Goal: Complete application form

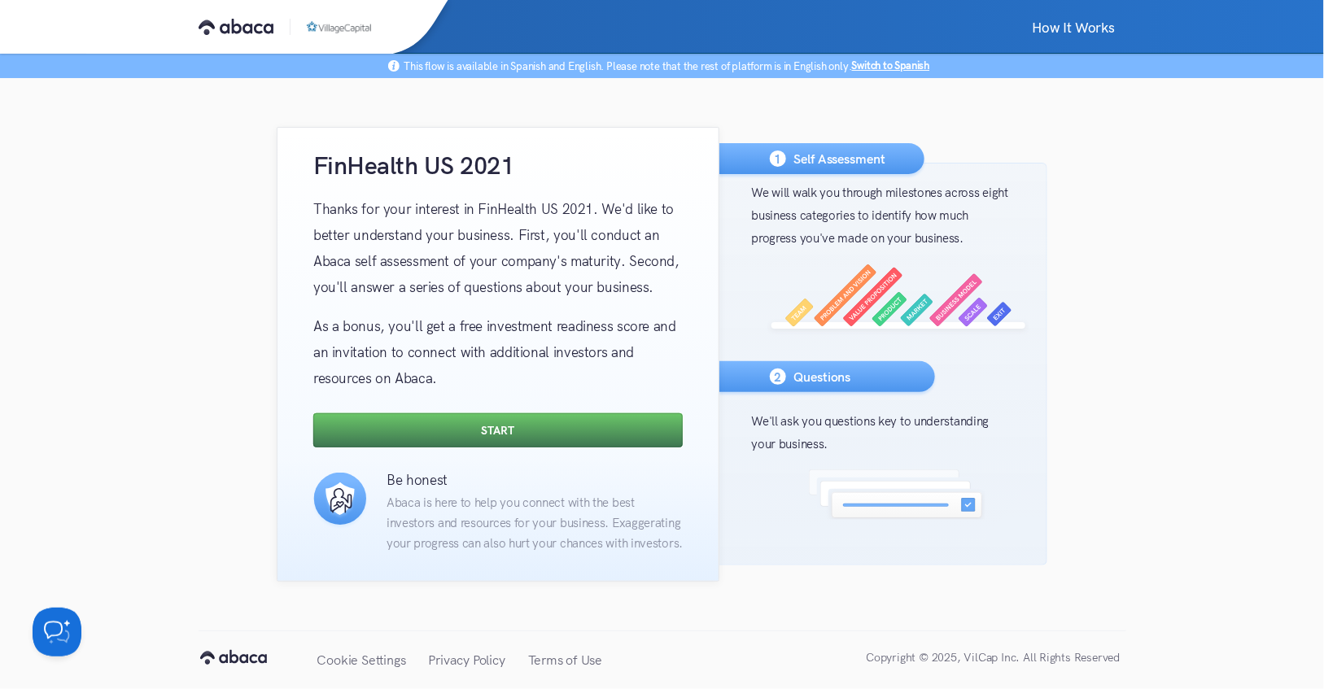
click at [519, 426] on button "Start" at bounding box center [497, 430] width 369 height 34
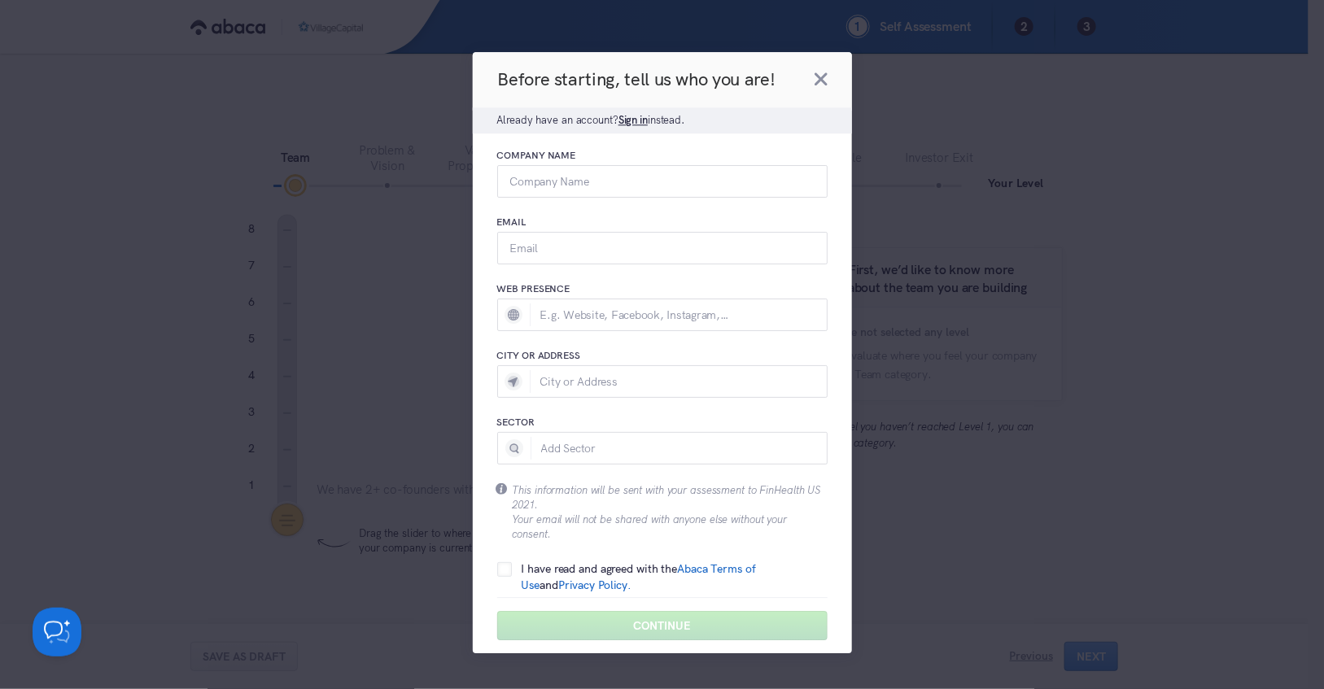
click at [639, 124] on span "Sign in" at bounding box center [632, 120] width 29 height 13
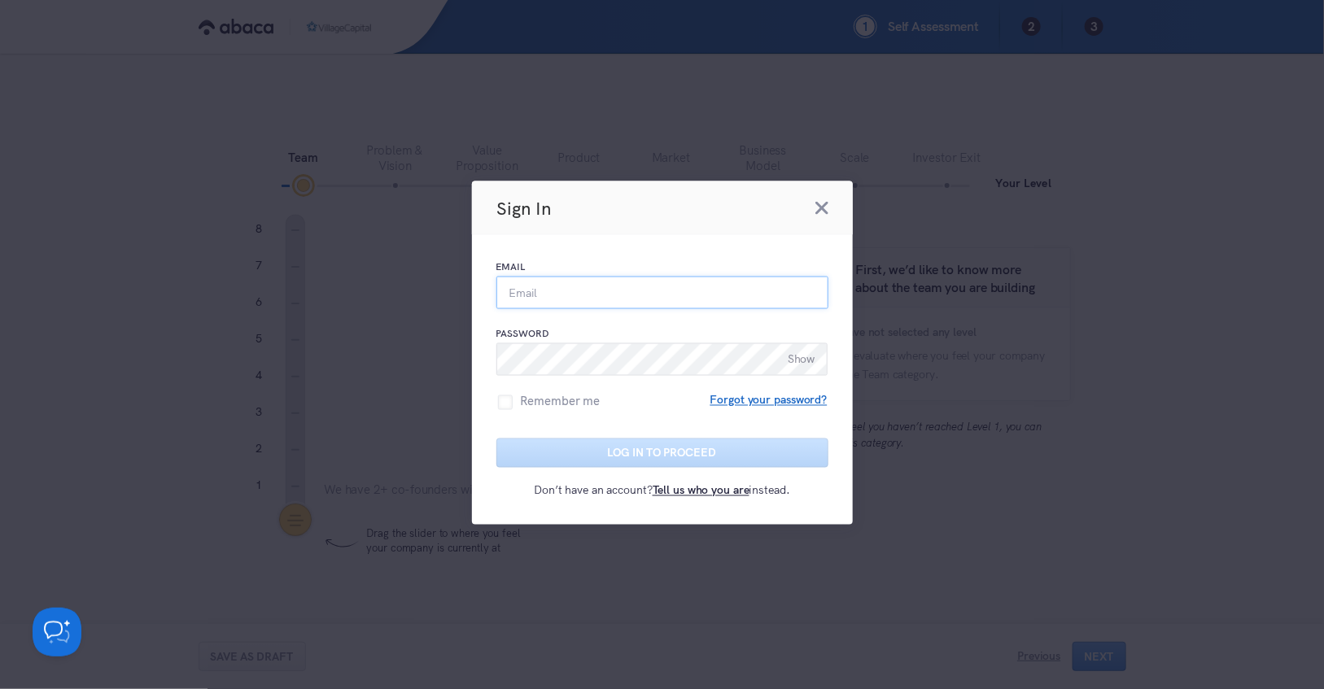
click at [605, 292] on input "Email" at bounding box center [662, 293] width 332 height 33
type input "[PERSON_NAME][EMAIL_ADDRESS][DOMAIN_NAME]"
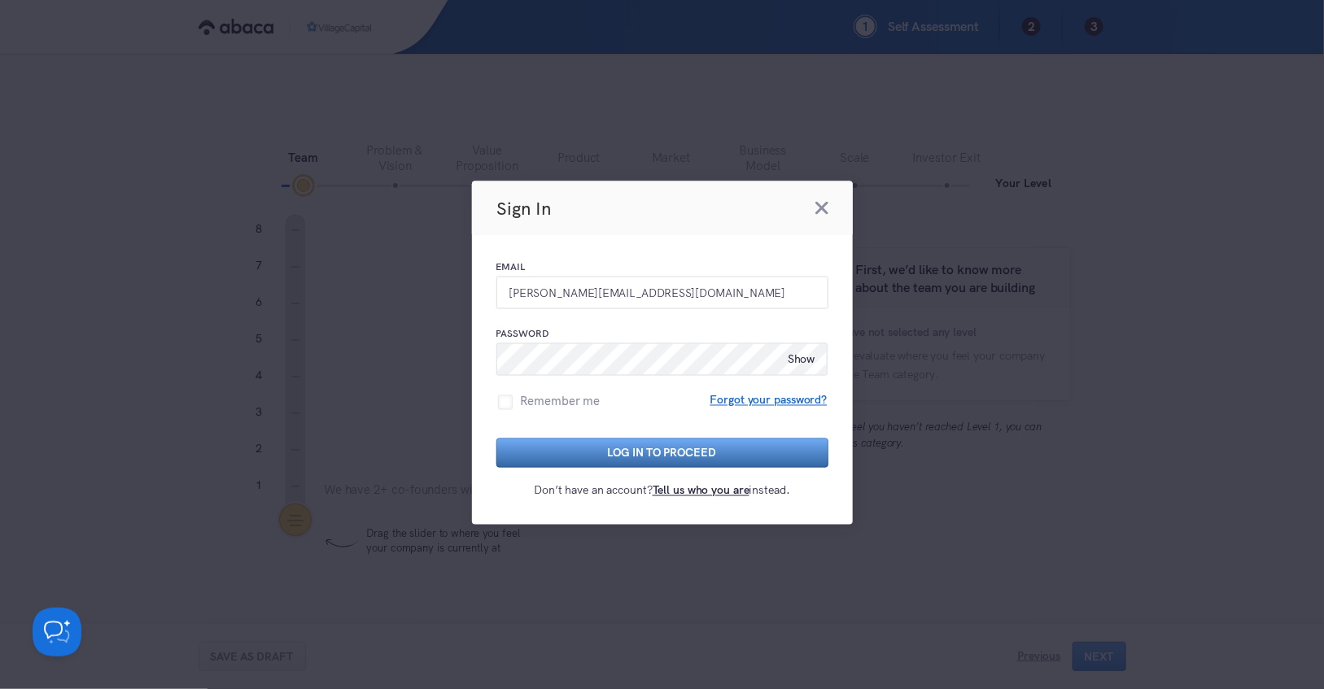
click at [688, 448] on button "Log in to proceed" at bounding box center [662, 453] width 332 height 29
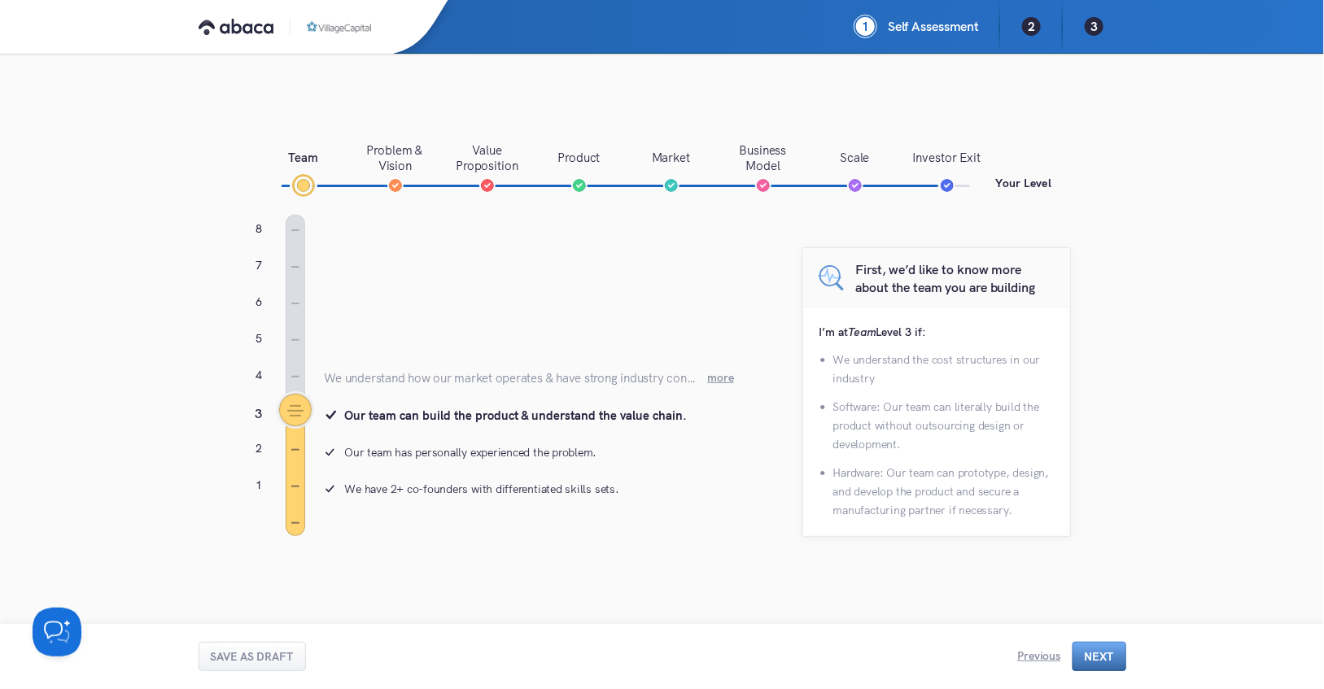
click at [1112, 657] on button "Next" at bounding box center [1099, 656] width 54 height 29
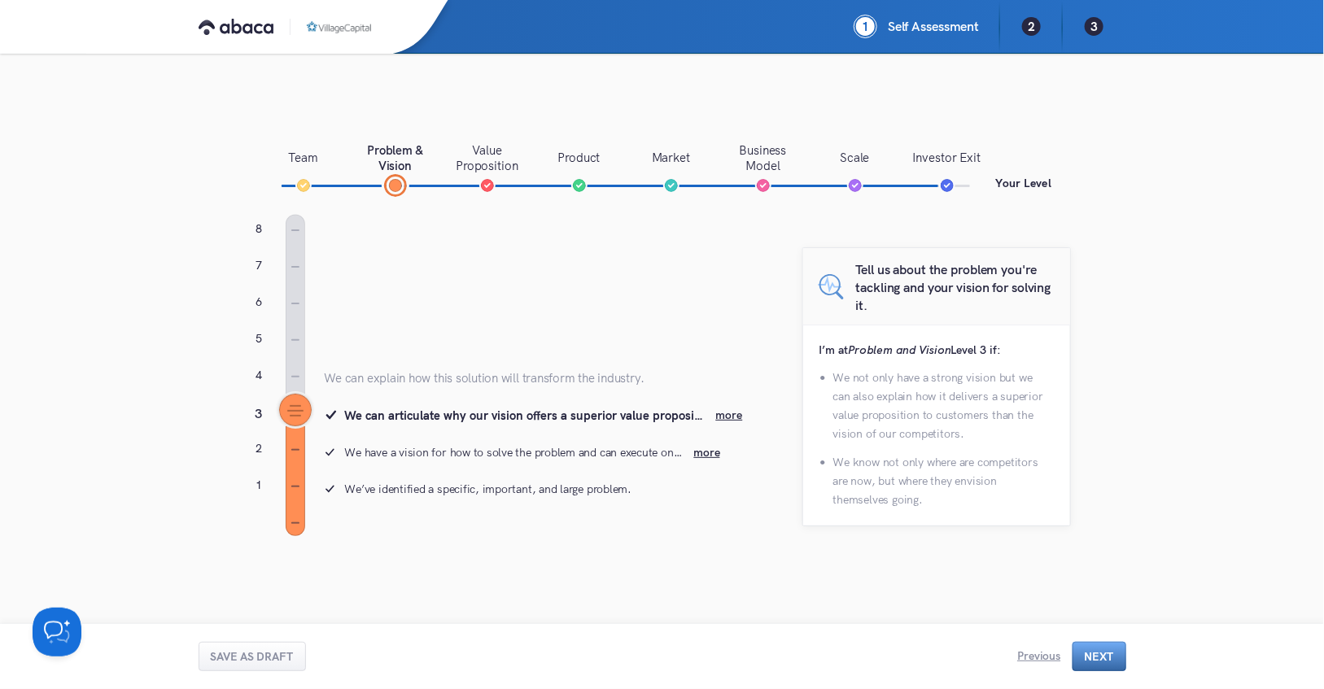
click at [1112, 657] on button "Next" at bounding box center [1099, 656] width 54 height 29
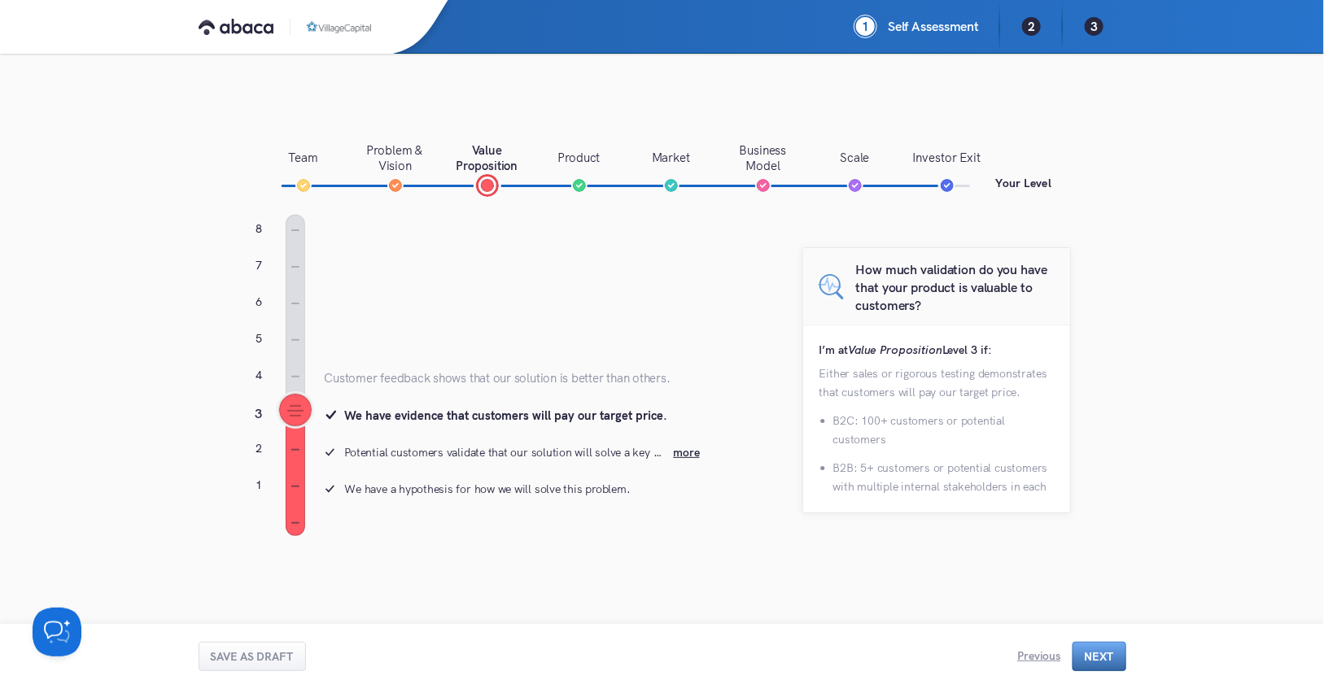
click at [1112, 657] on button "Next" at bounding box center [1099, 656] width 54 height 29
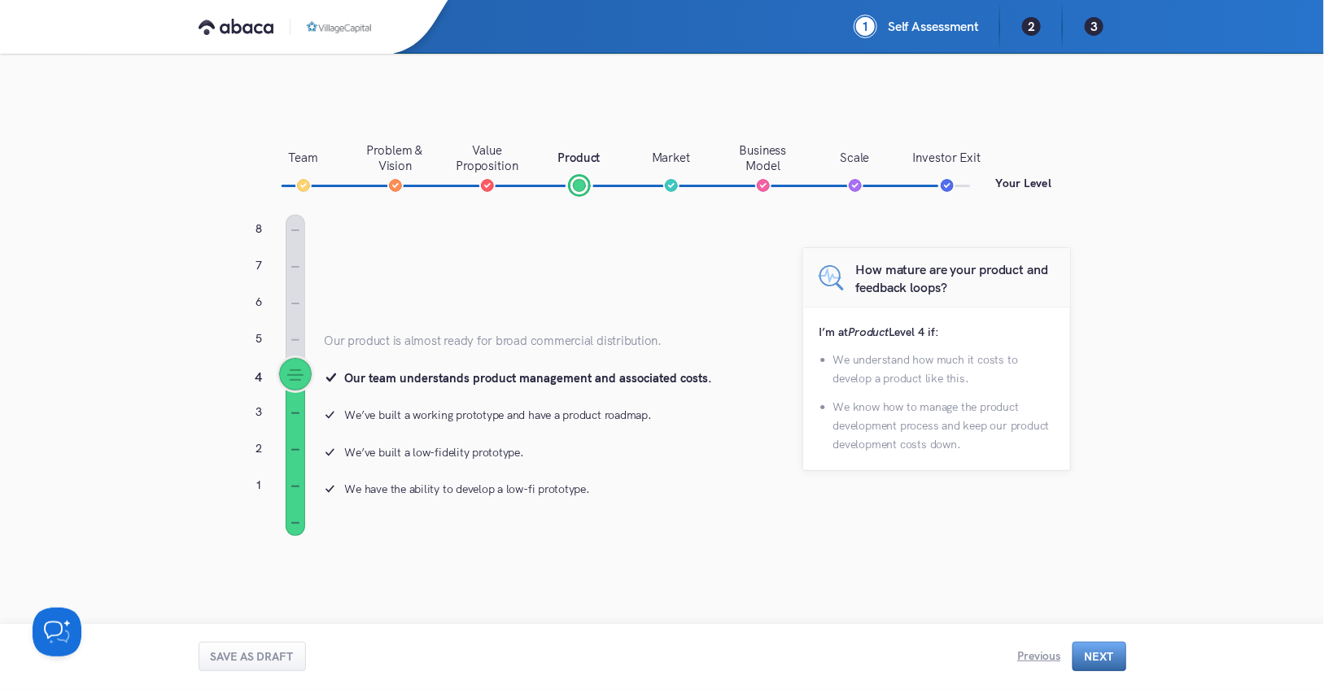
click at [1112, 657] on button "Next" at bounding box center [1099, 656] width 54 height 29
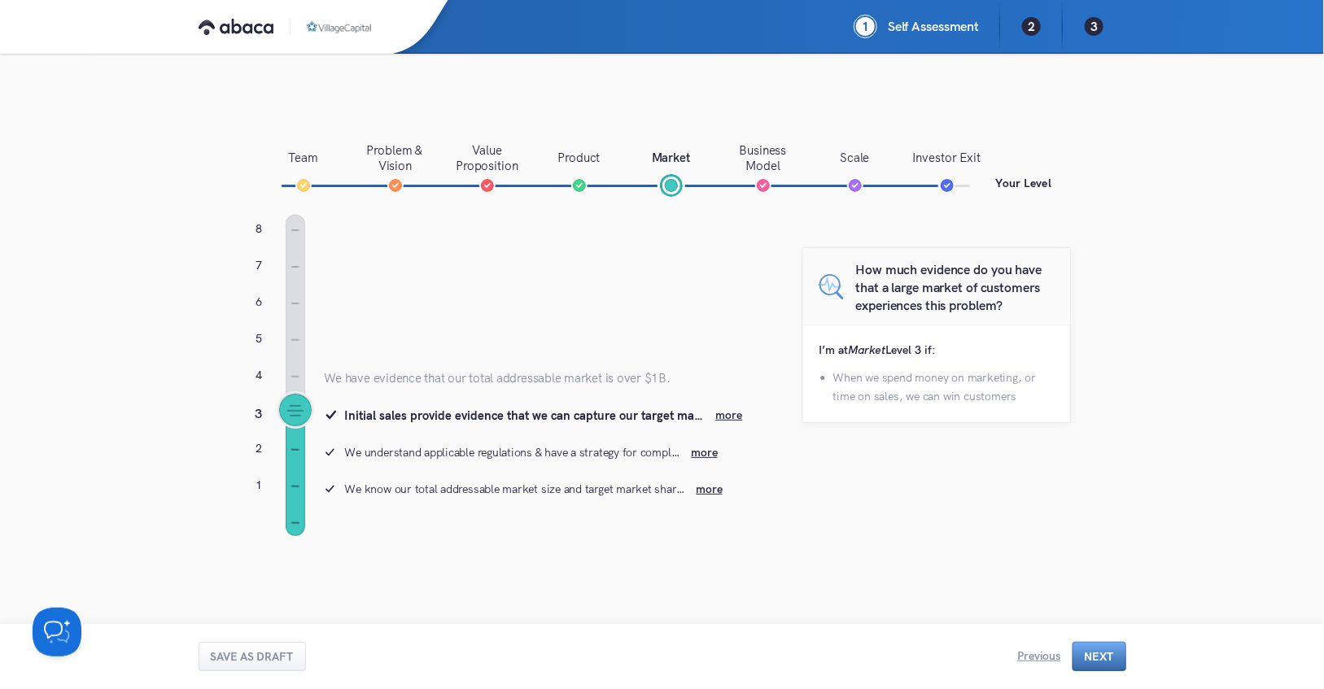
click at [1112, 657] on button "Next" at bounding box center [1099, 656] width 54 height 29
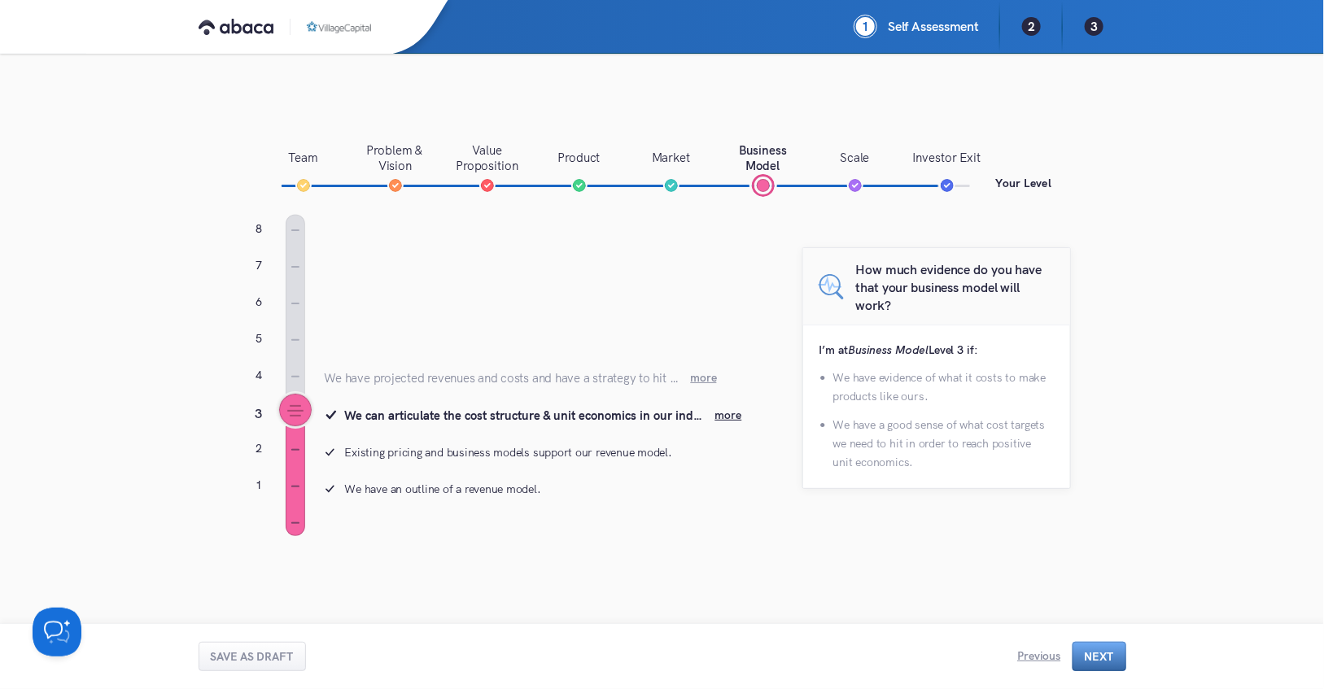
click at [1112, 657] on button "Next" at bounding box center [1099, 656] width 54 height 29
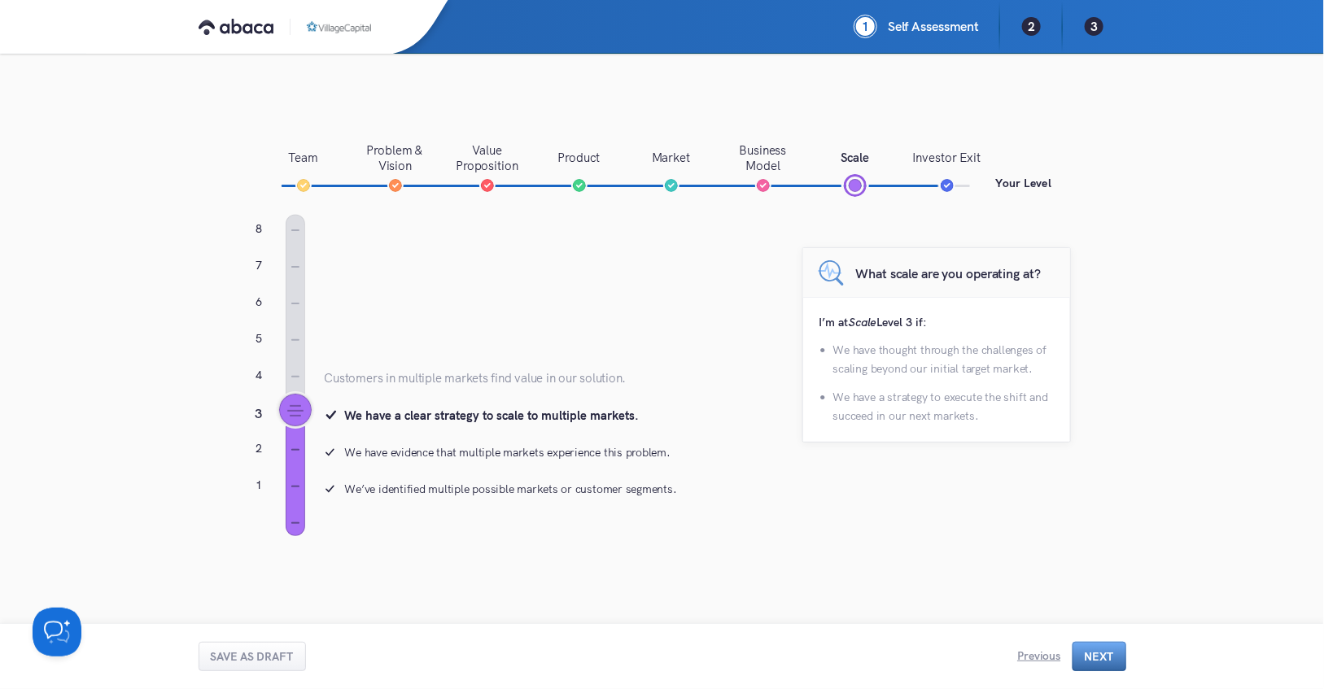
click at [1112, 657] on button "Next" at bounding box center [1099, 656] width 54 height 29
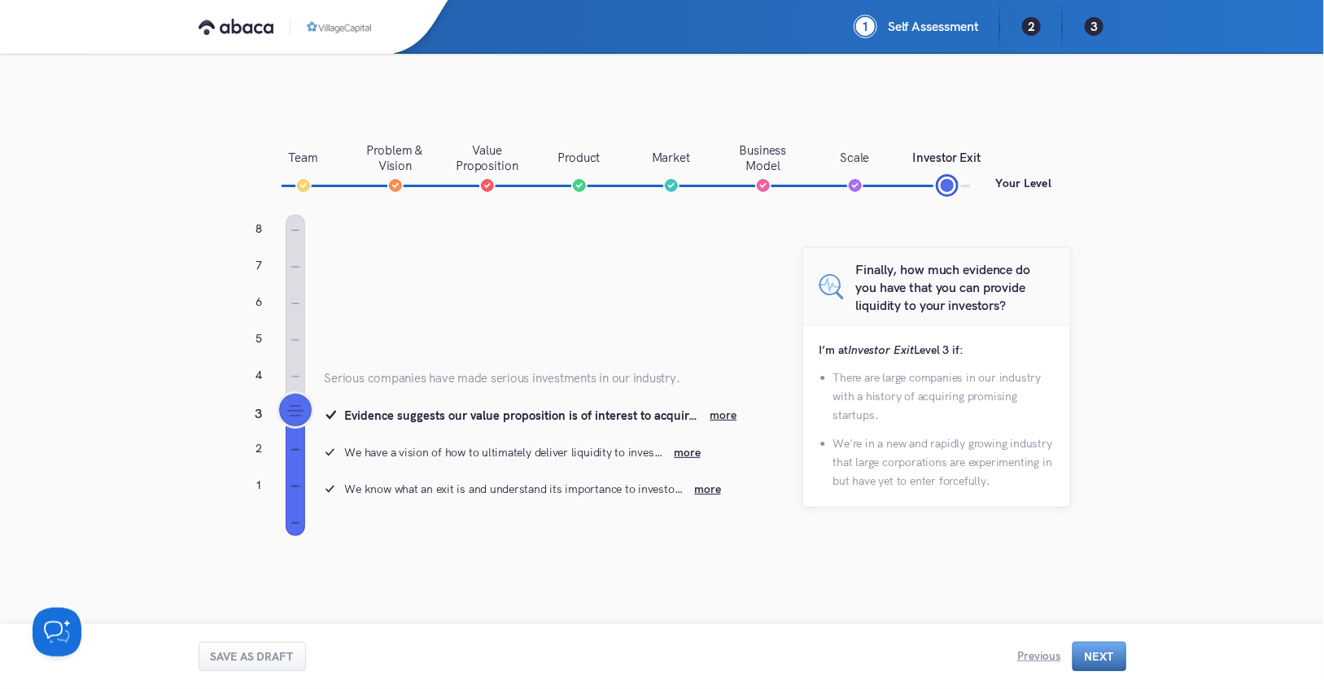
click at [1112, 657] on button "Next" at bounding box center [1099, 656] width 54 height 29
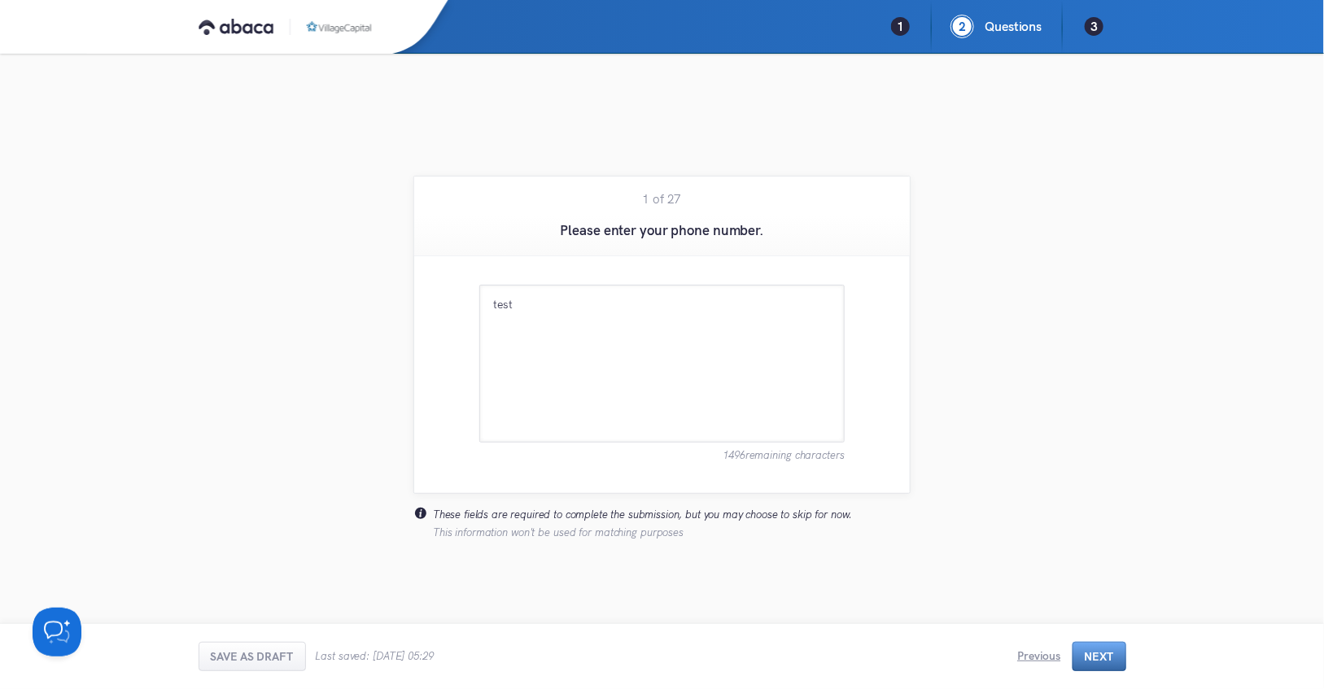
click at [1104, 655] on button "Next" at bounding box center [1099, 656] width 54 height 29
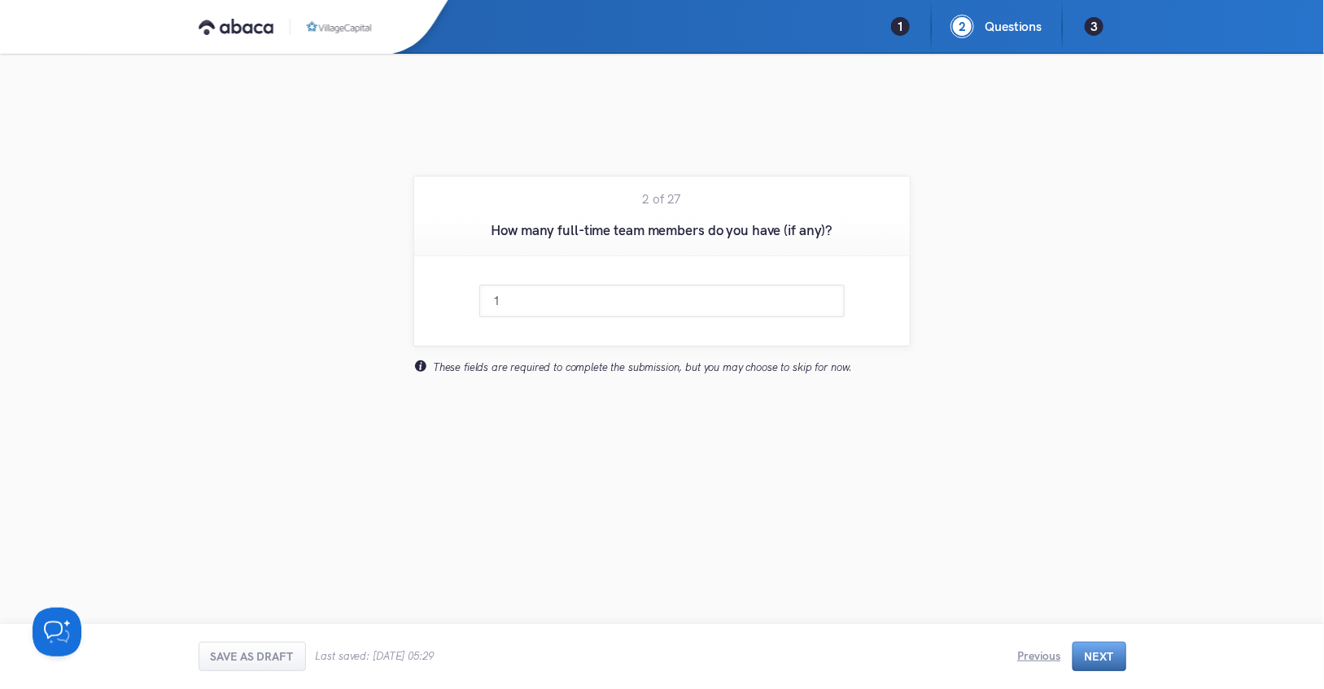
click at [1104, 655] on button "Next" at bounding box center [1099, 656] width 54 height 29
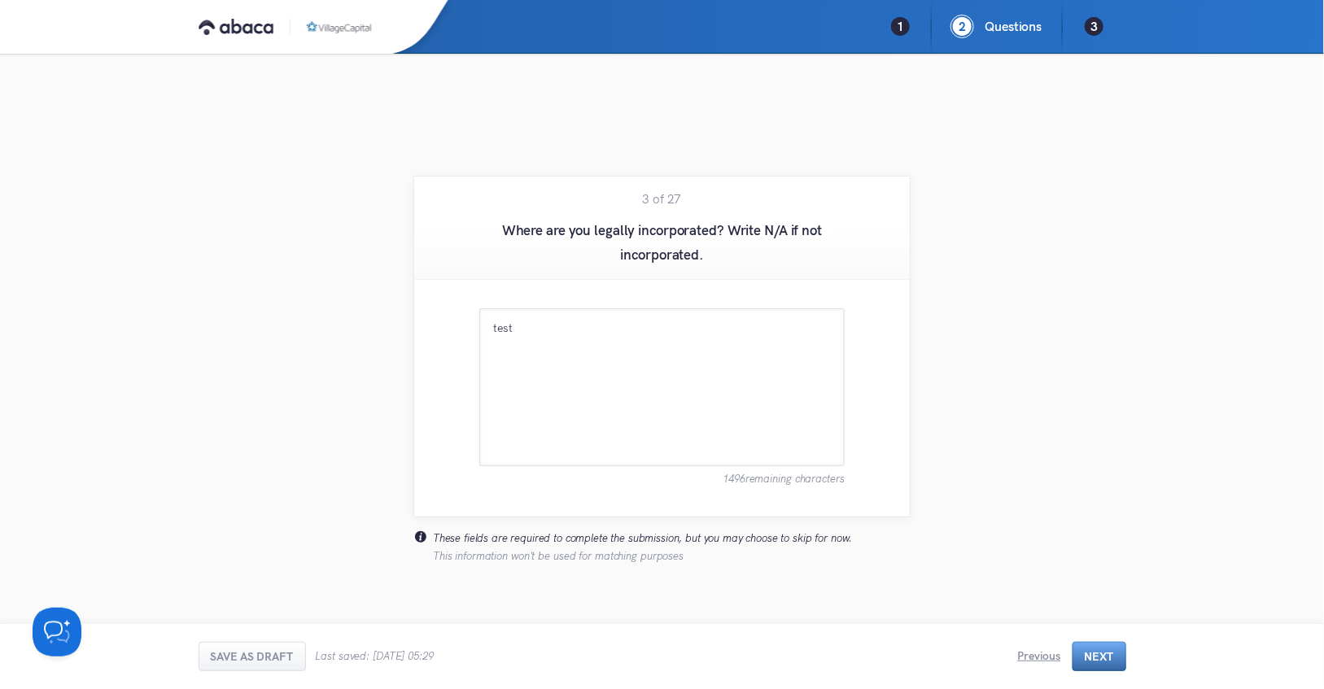
click at [1104, 655] on button "Next" at bounding box center [1099, 656] width 54 height 29
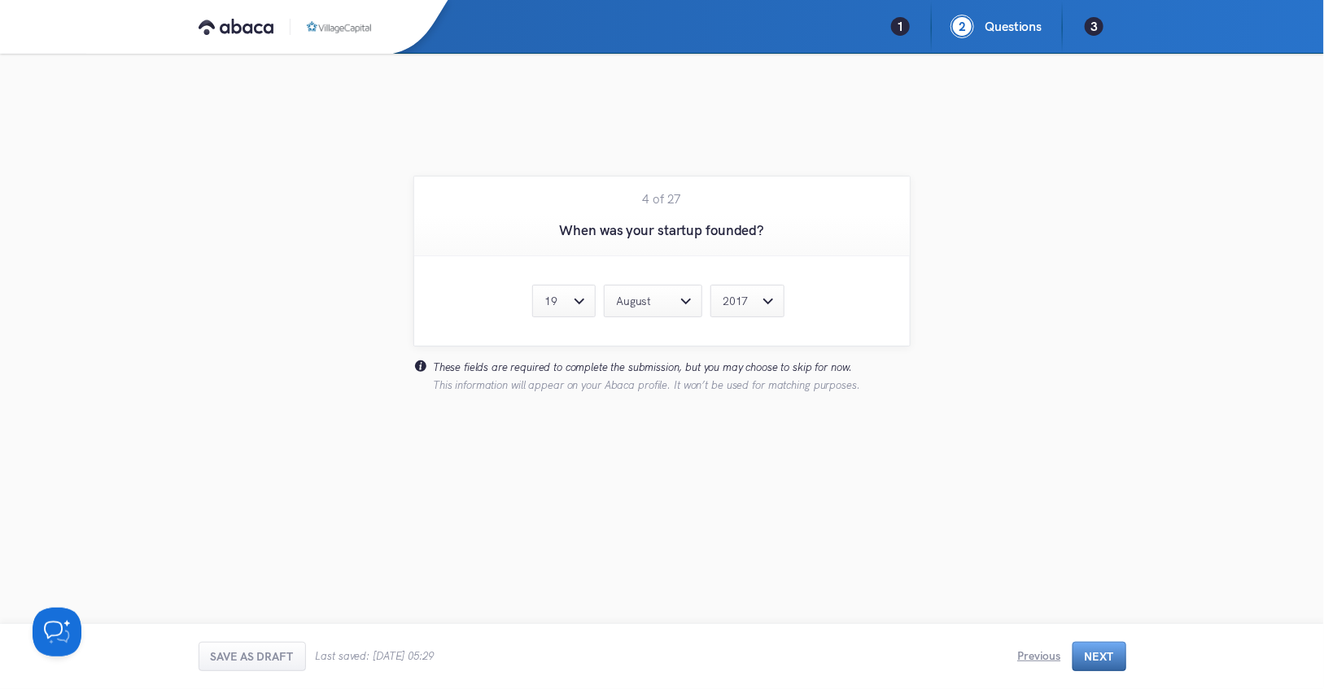
click at [1104, 655] on button "Next" at bounding box center [1099, 656] width 54 height 29
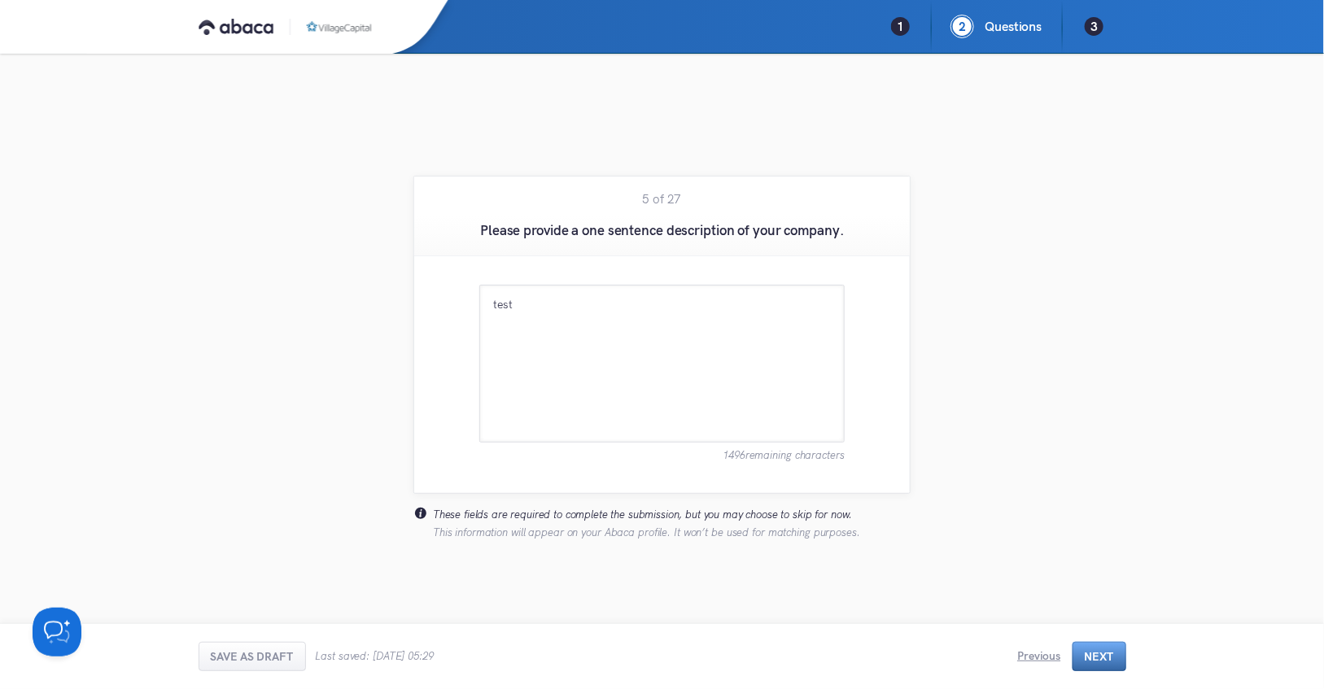
click at [1104, 655] on button "Next" at bounding box center [1099, 656] width 54 height 29
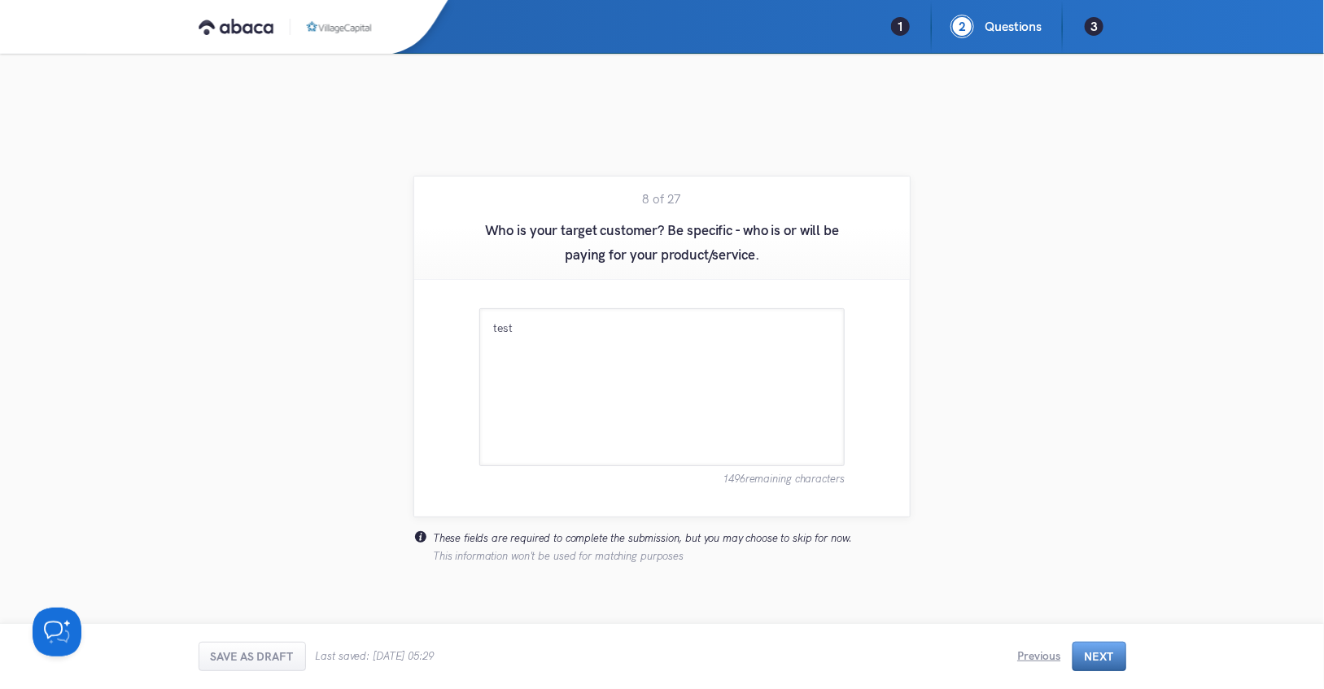
click at [1104, 655] on button "Next" at bounding box center [1099, 656] width 54 height 29
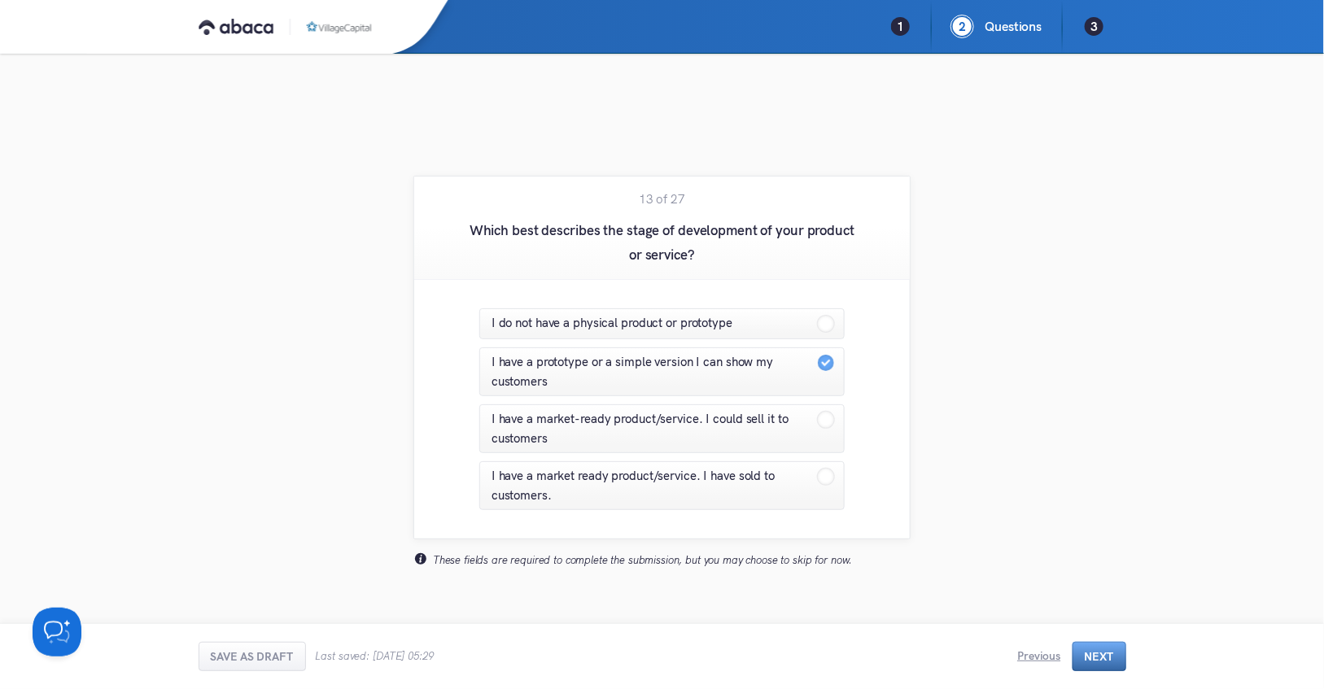
click at [1104, 655] on button "Next" at bounding box center [1099, 656] width 54 height 29
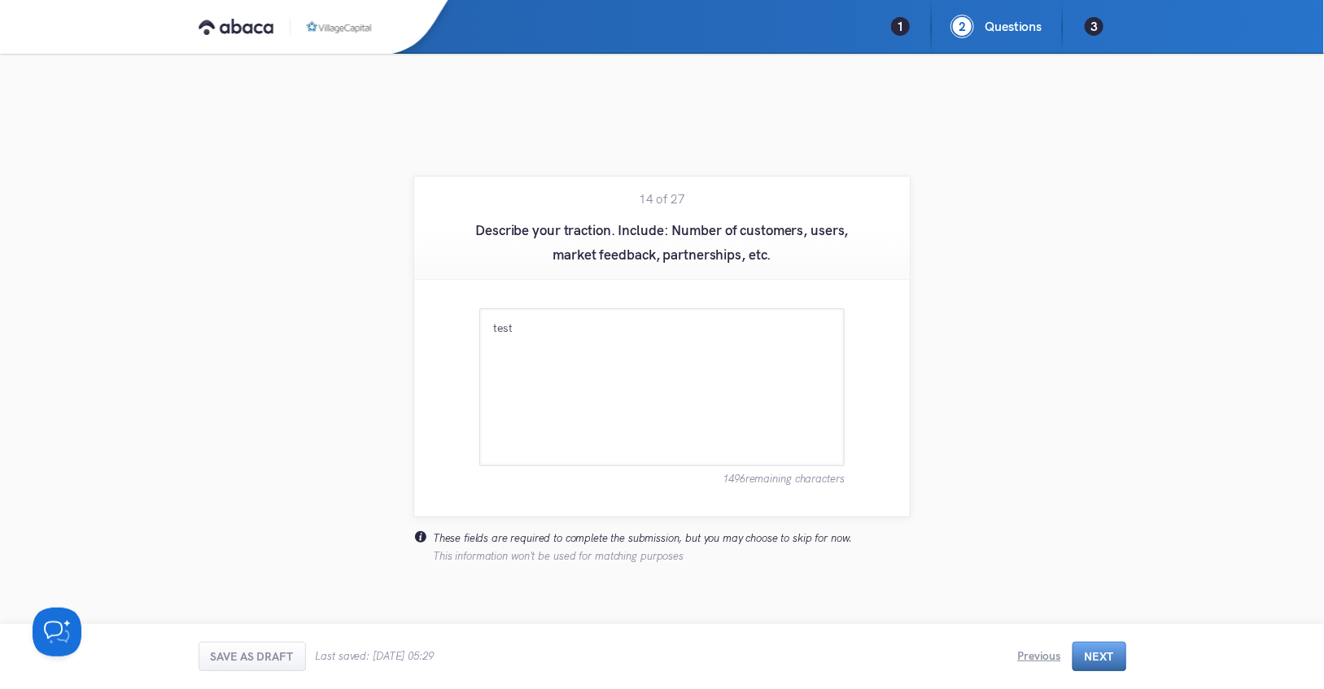
click at [1104, 655] on button "Next" at bounding box center [1099, 656] width 54 height 29
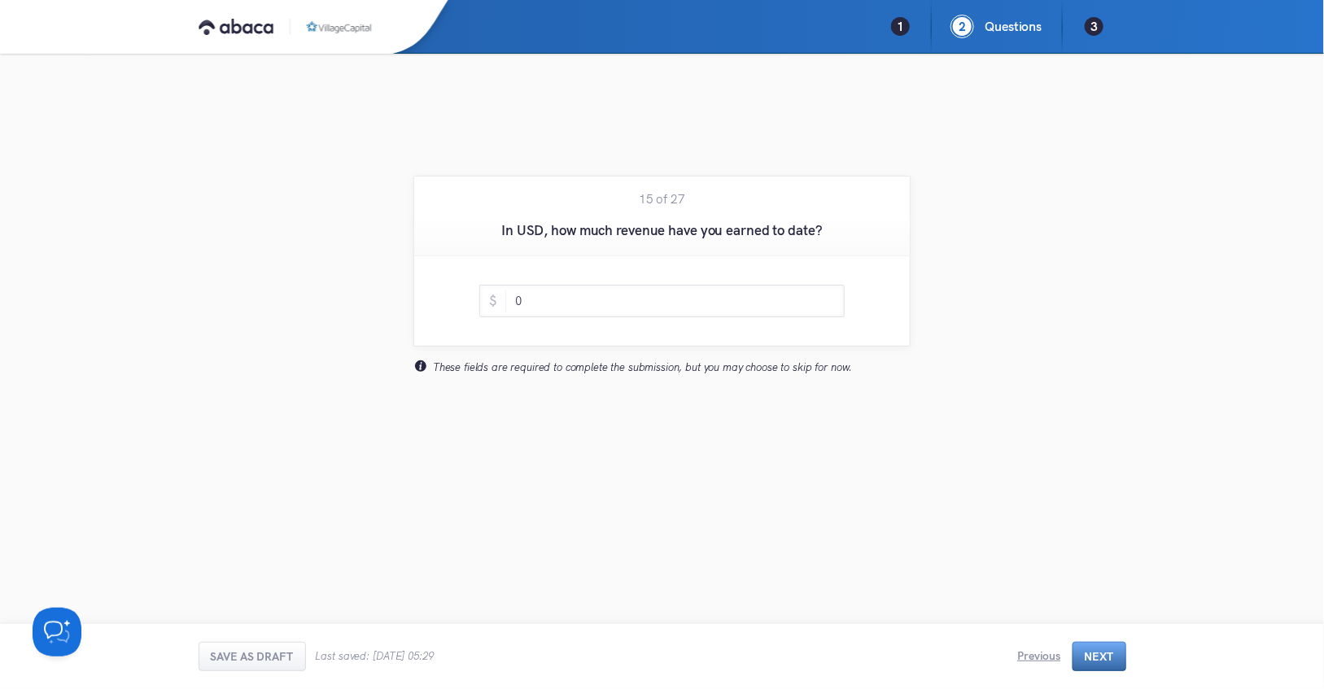
click at [1104, 655] on button "Next" at bounding box center [1099, 656] width 54 height 29
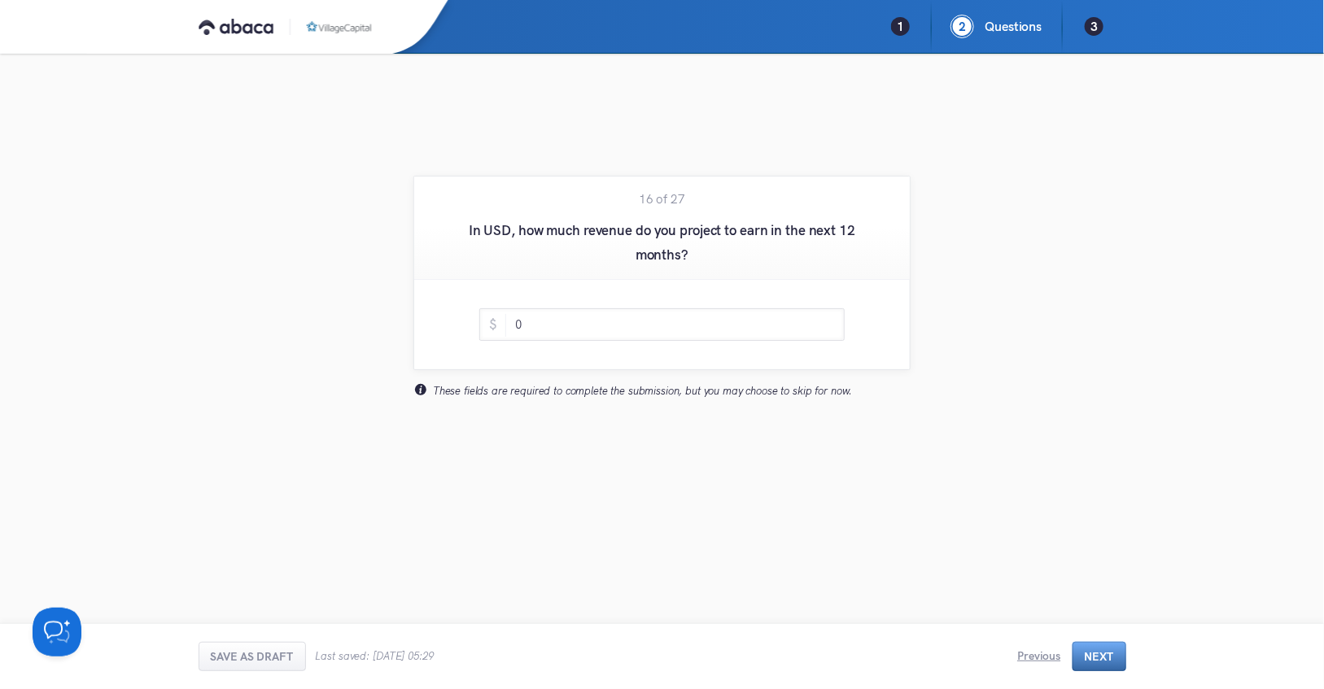
click at [1104, 655] on button "Next" at bounding box center [1099, 656] width 54 height 29
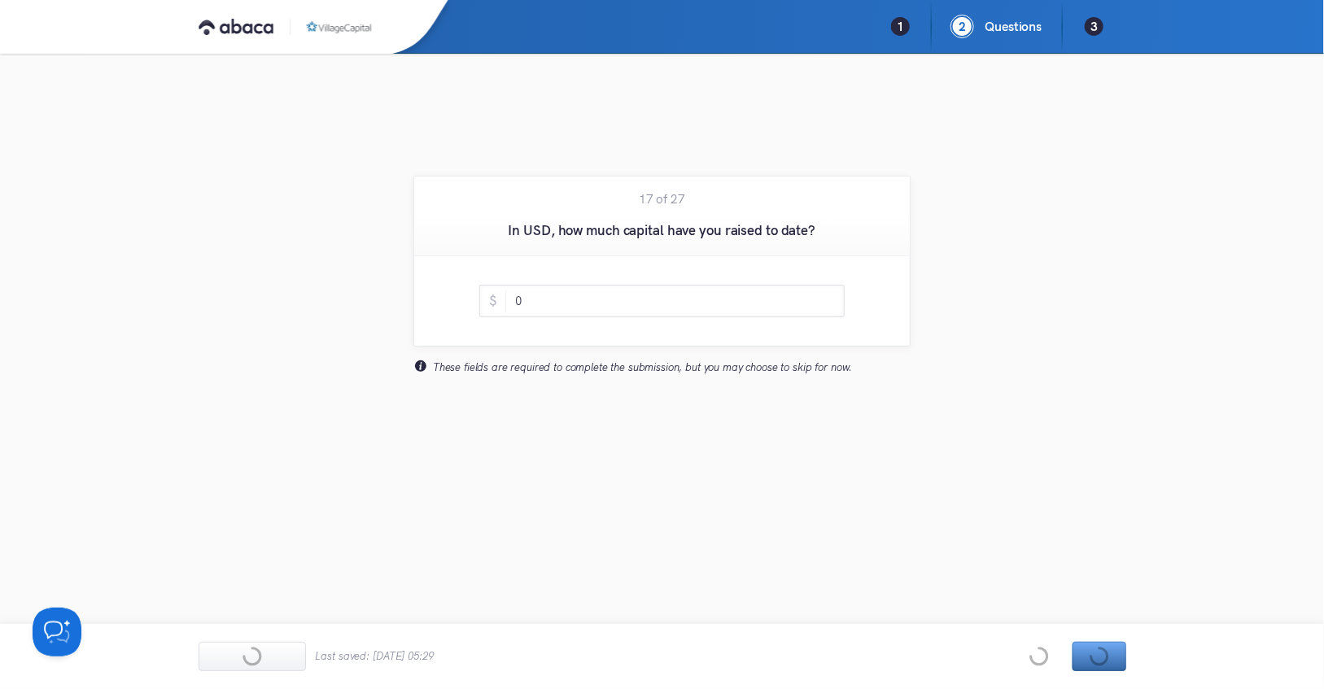
click at [1104, 655] on div "Previous Next" at bounding box center [1071, 656] width 108 height 29
click at [1104, 655] on button "Next" at bounding box center [1099, 656] width 54 height 29
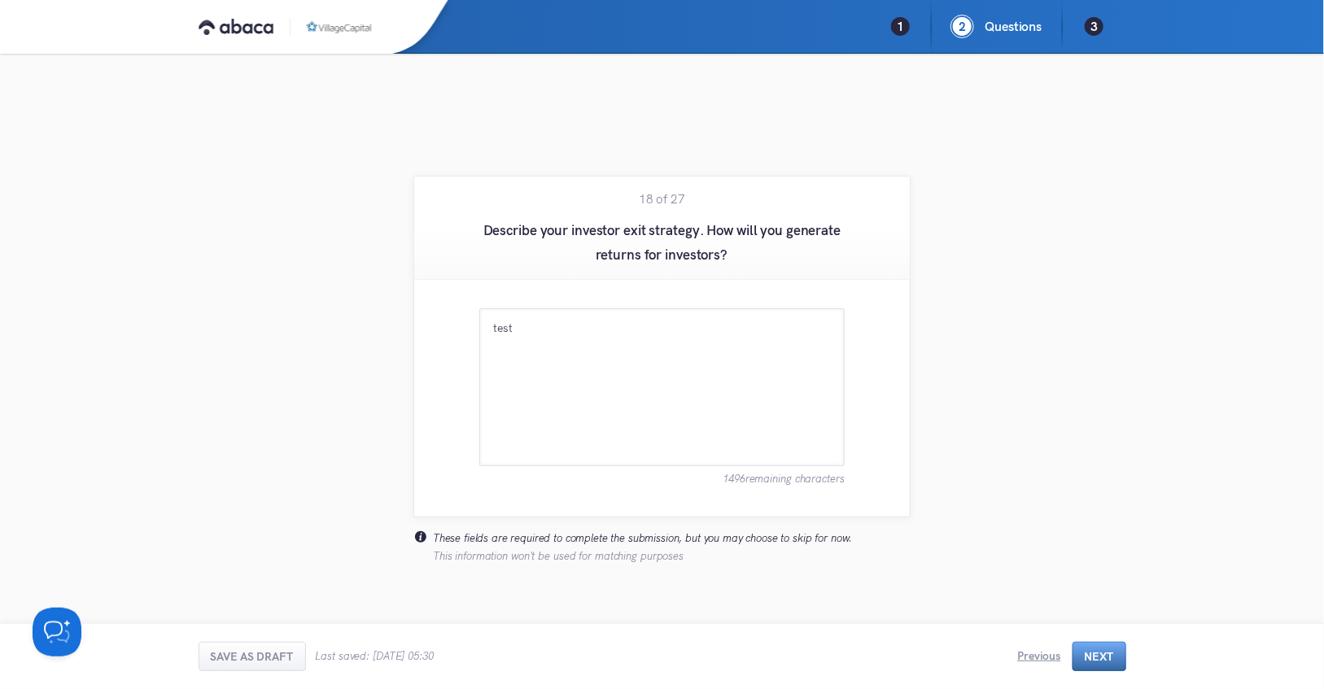
click at [1104, 655] on button "Next" at bounding box center [1099, 656] width 54 height 29
click at [1104, 655] on div "Previous Next" at bounding box center [1071, 656] width 108 height 29
click at [1118, 653] on button "Next" at bounding box center [1099, 656] width 54 height 29
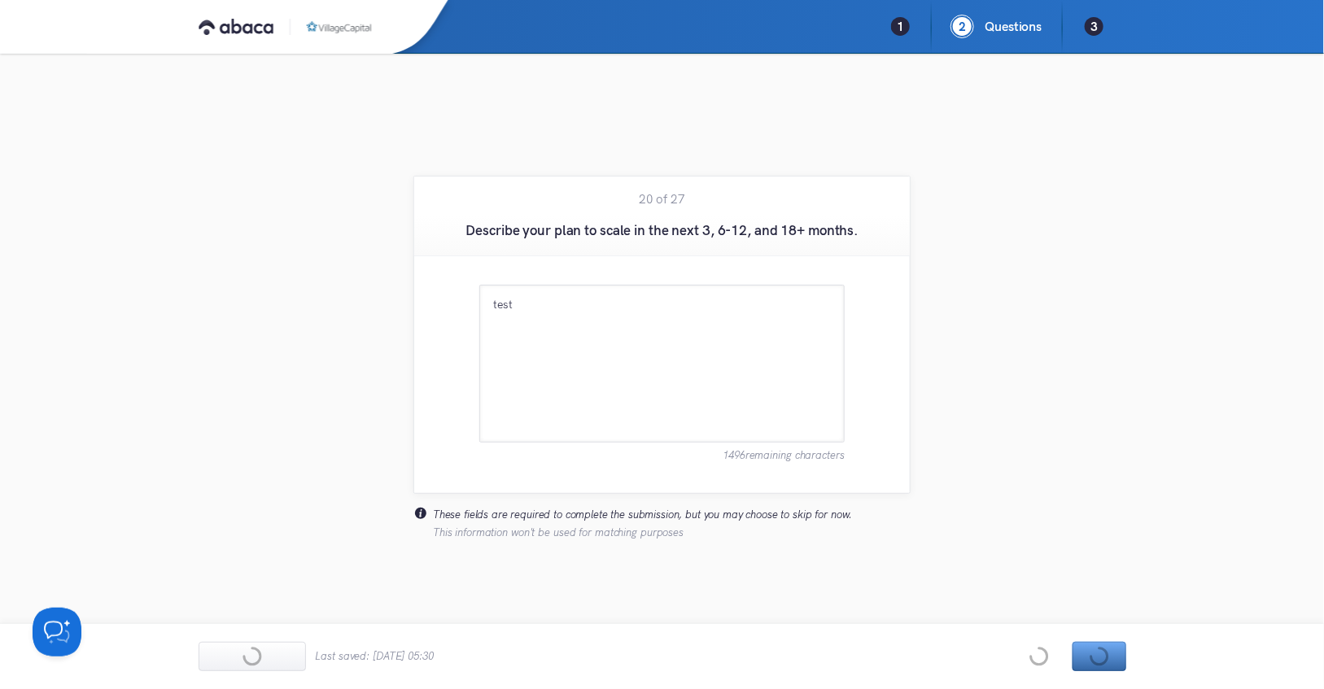
click at [1118, 653] on div "Previous Next" at bounding box center [1071, 656] width 108 height 29
click at [1115, 656] on button "Next" at bounding box center [1099, 656] width 54 height 29
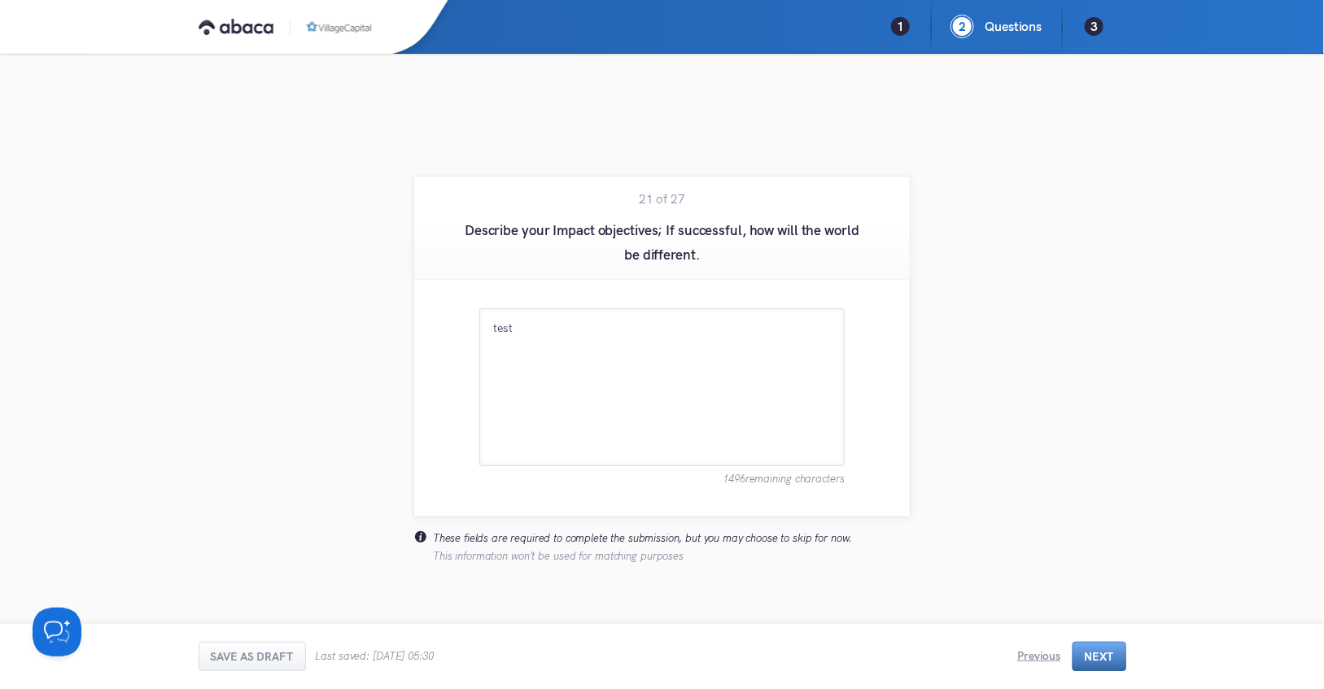
click at [1115, 656] on button "Next" at bounding box center [1099, 656] width 54 height 29
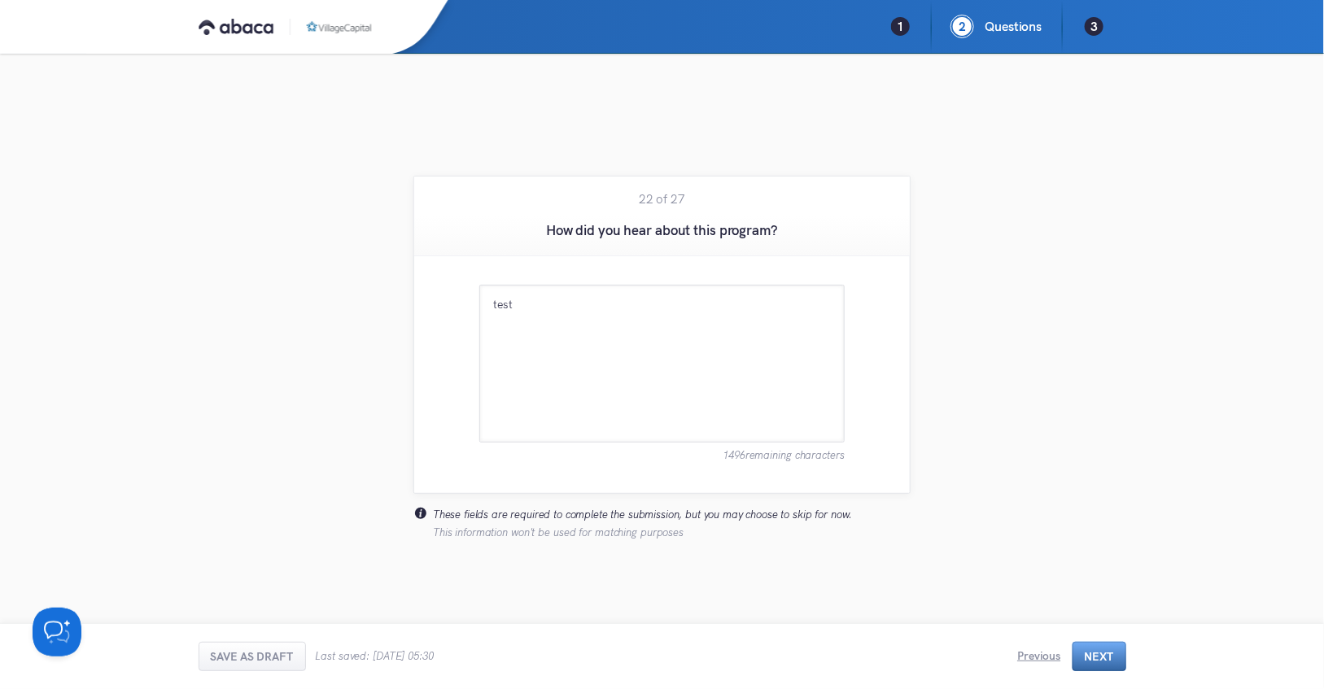
click at [1115, 656] on button "Next" at bounding box center [1099, 656] width 54 height 29
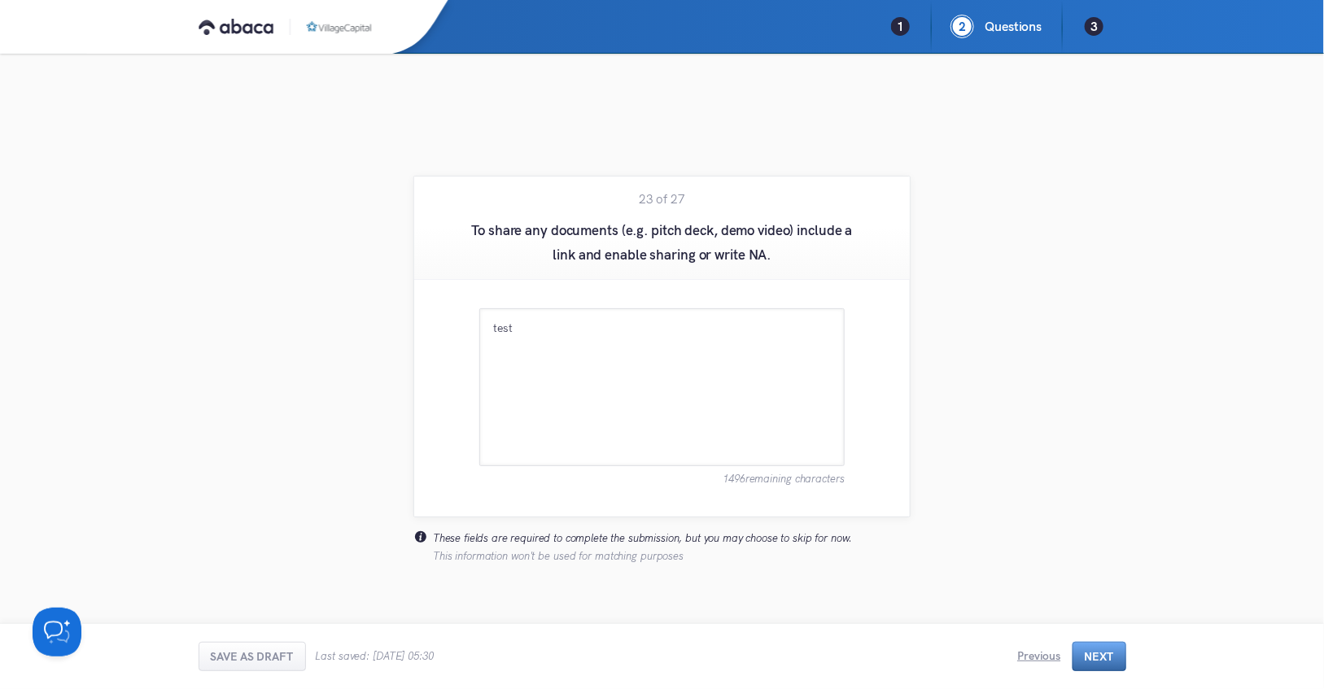
click at [1099, 655] on button "Next" at bounding box center [1099, 656] width 54 height 29
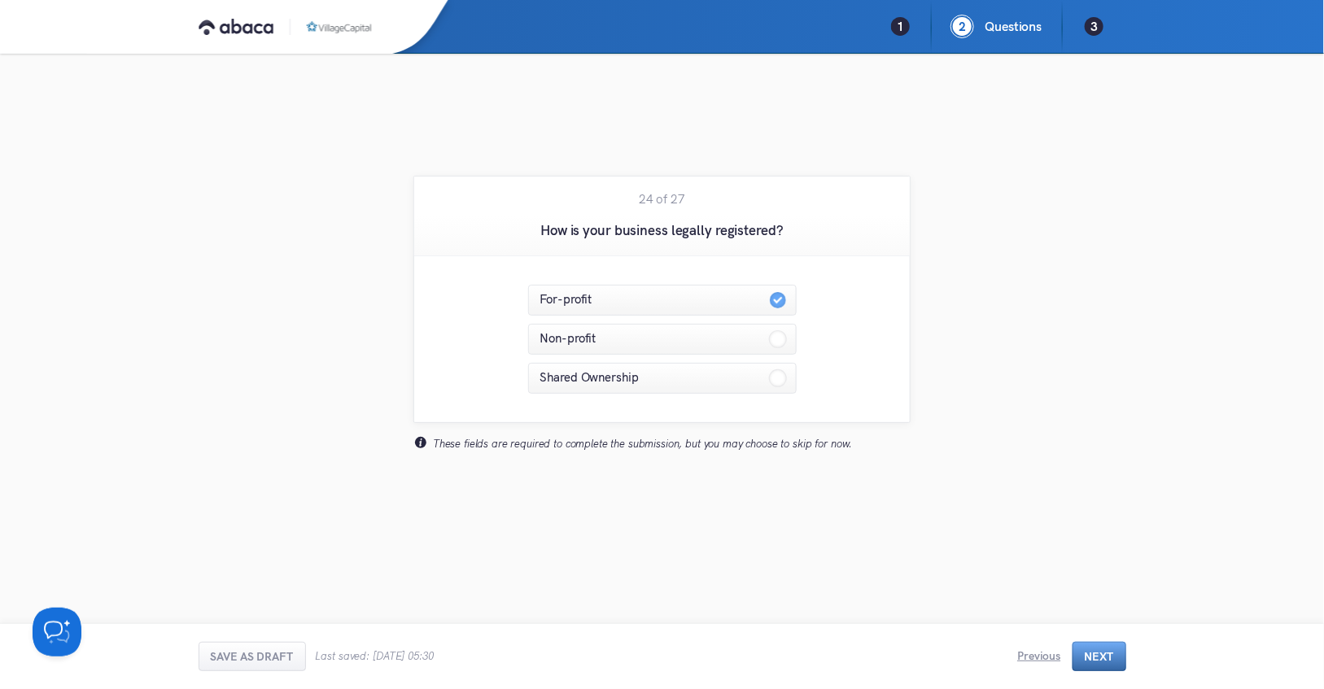
click at [1095, 651] on button "Next" at bounding box center [1099, 656] width 54 height 29
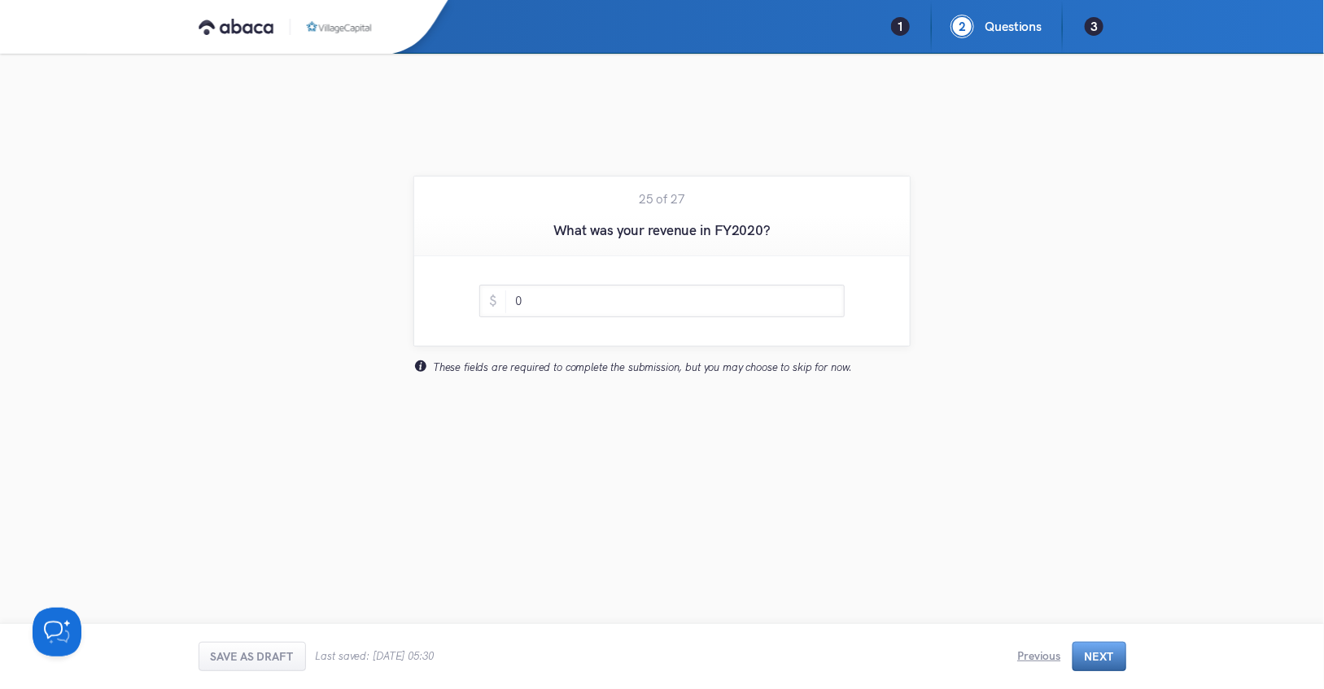
click at [1095, 651] on div "Previous Next" at bounding box center [1071, 656] width 108 height 29
click at [1096, 651] on button "Next" at bounding box center [1099, 656] width 54 height 29
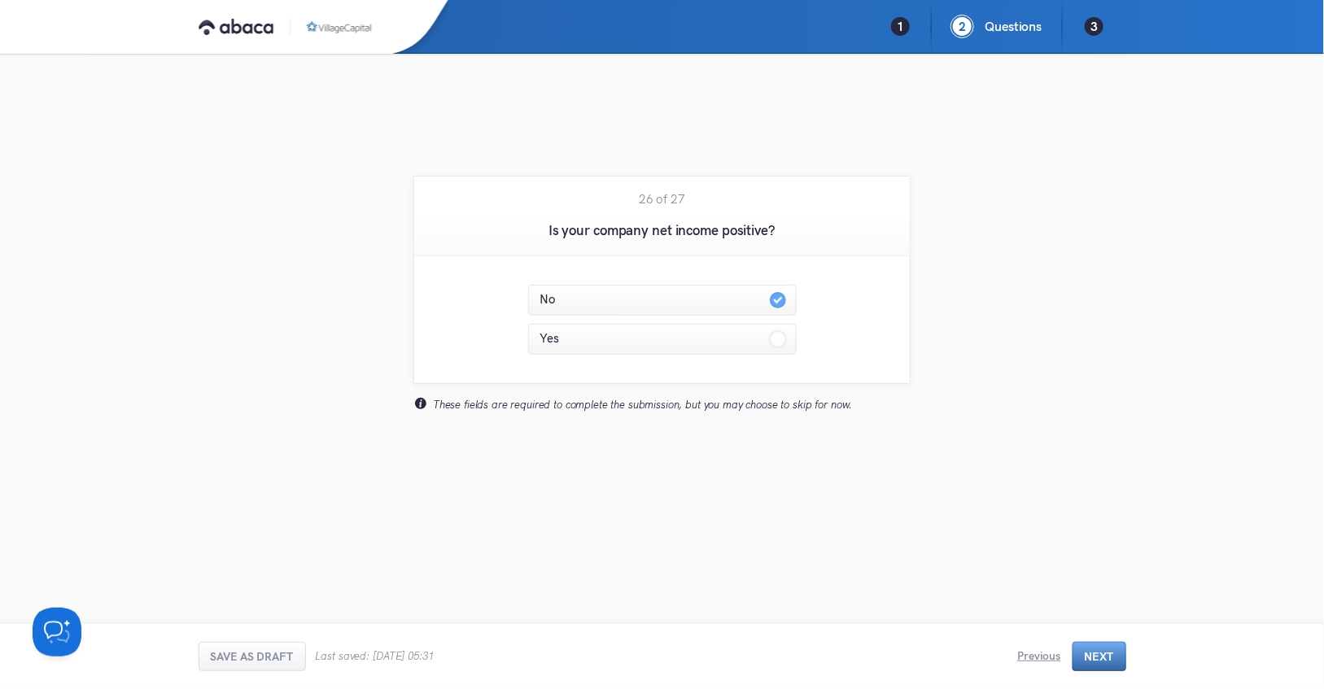
click at [1096, 651] on button "Next" at bounding box center [1099, 656] width 54 height 29
radio input "false"
radio input "true"
click at [1096, 651] on button "Next" at bounding box center [1099, 656] width 54 height 29
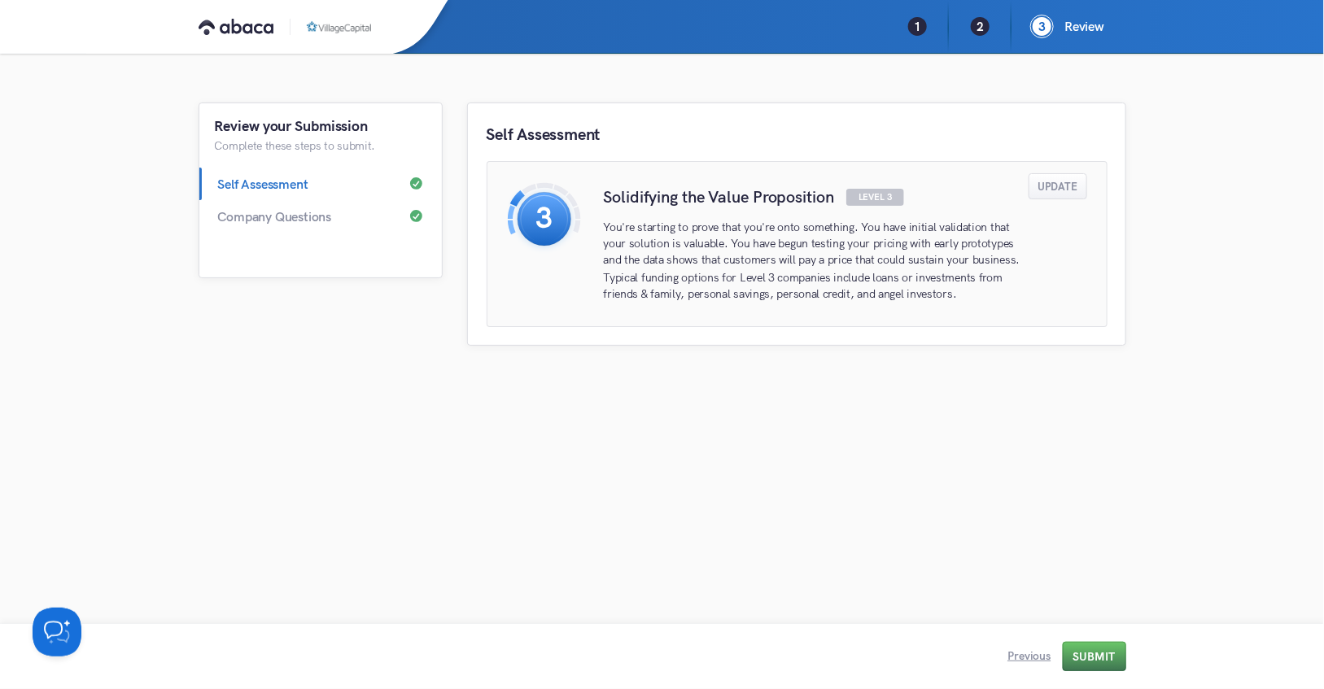
click at [1095, 661] on button "Submit" at bounding box center [1094, 656] width 63 height 29
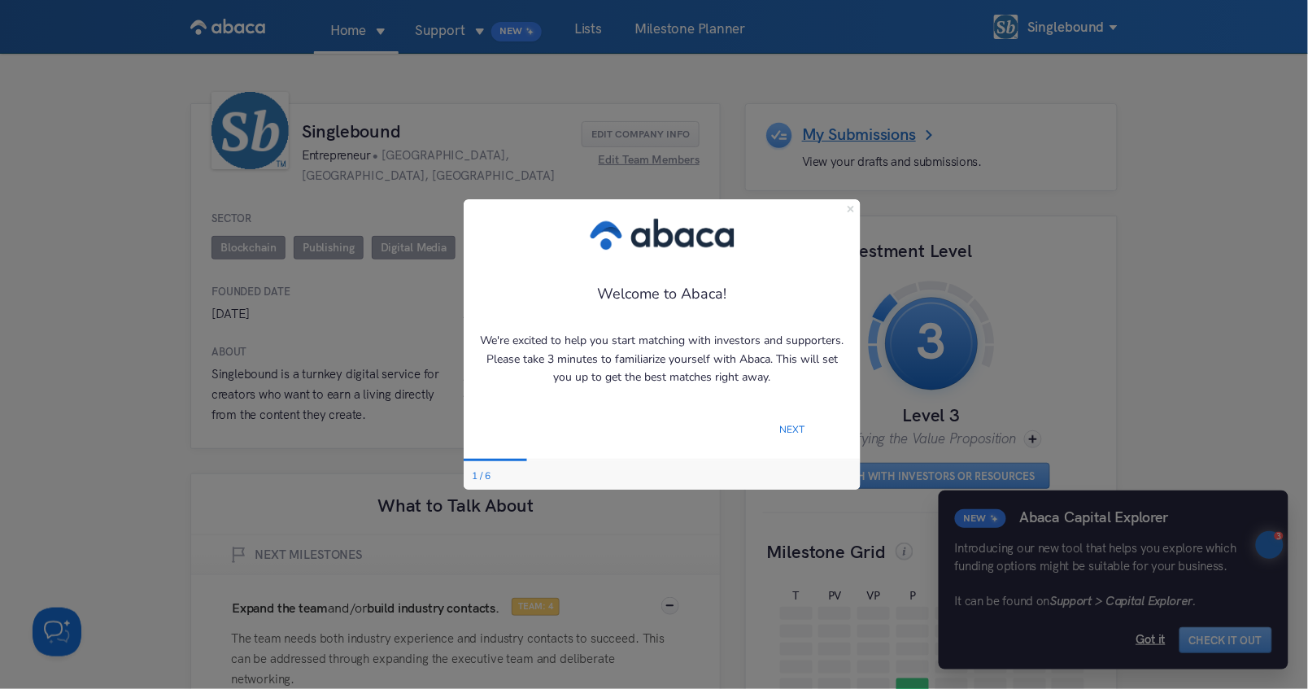
click at [851, 206] on icon "Close Preview" at bounding box center [850, 208] width 7 height 7
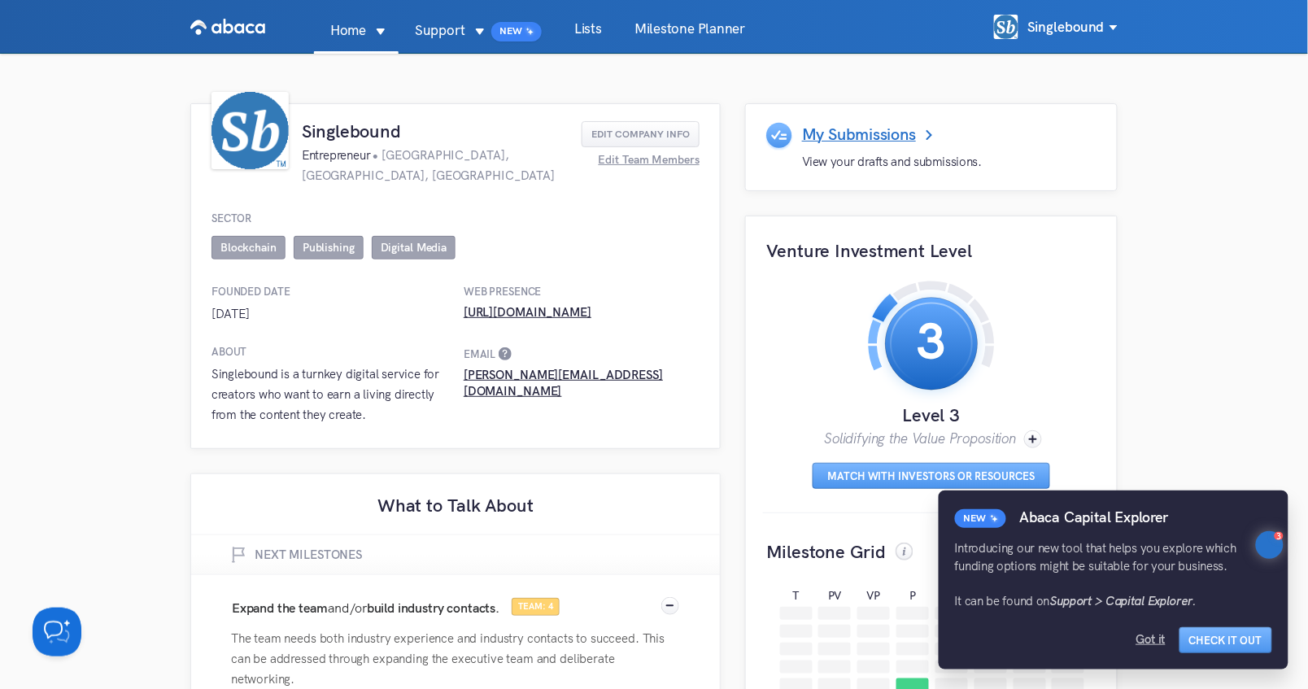
click at [1151, 642] on div "Got it" at bounding box center [1151, 639] width 29 height 16
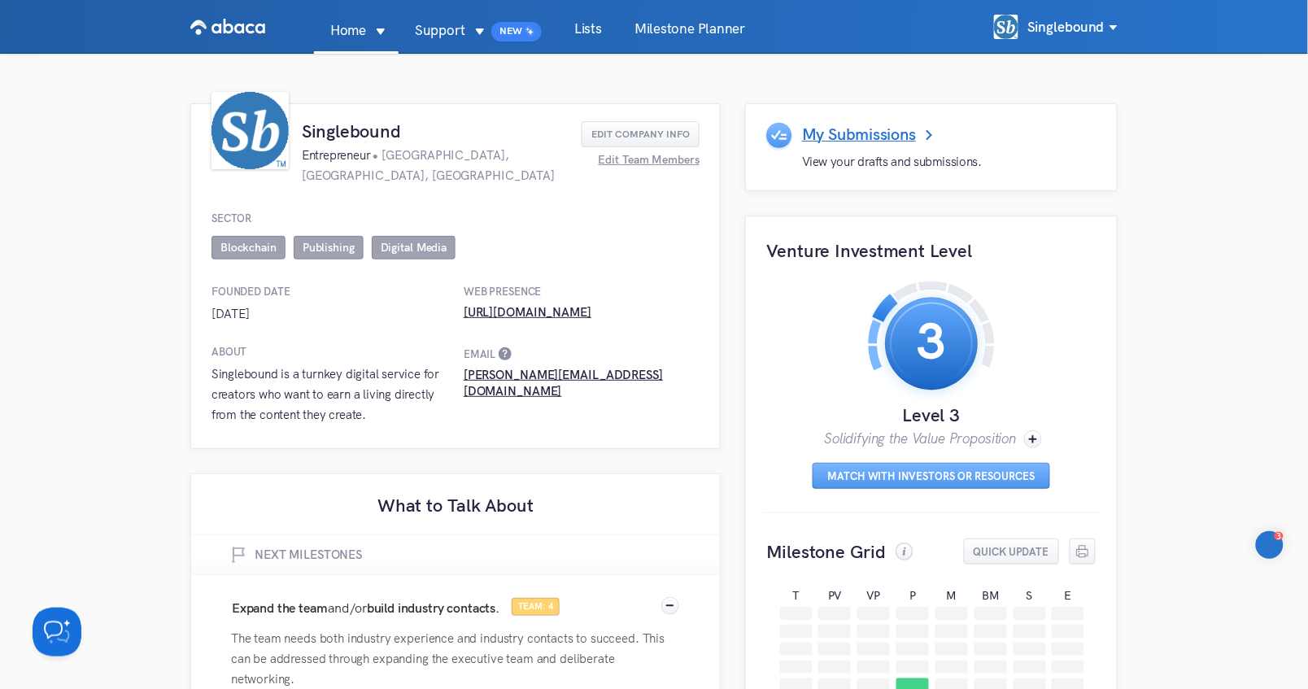
scroll to position [4, 0]
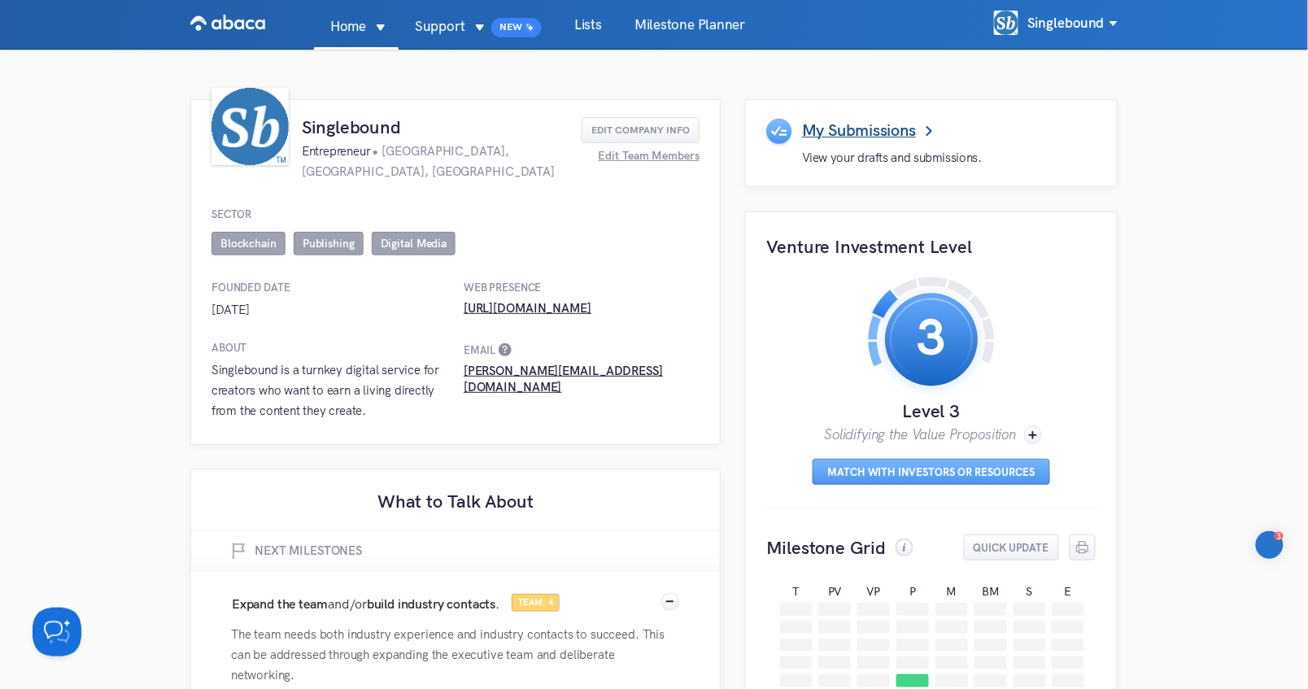
click at [880, 138] on h1 "My Submissions" at bounding box center [859, 130] width 114 height 24
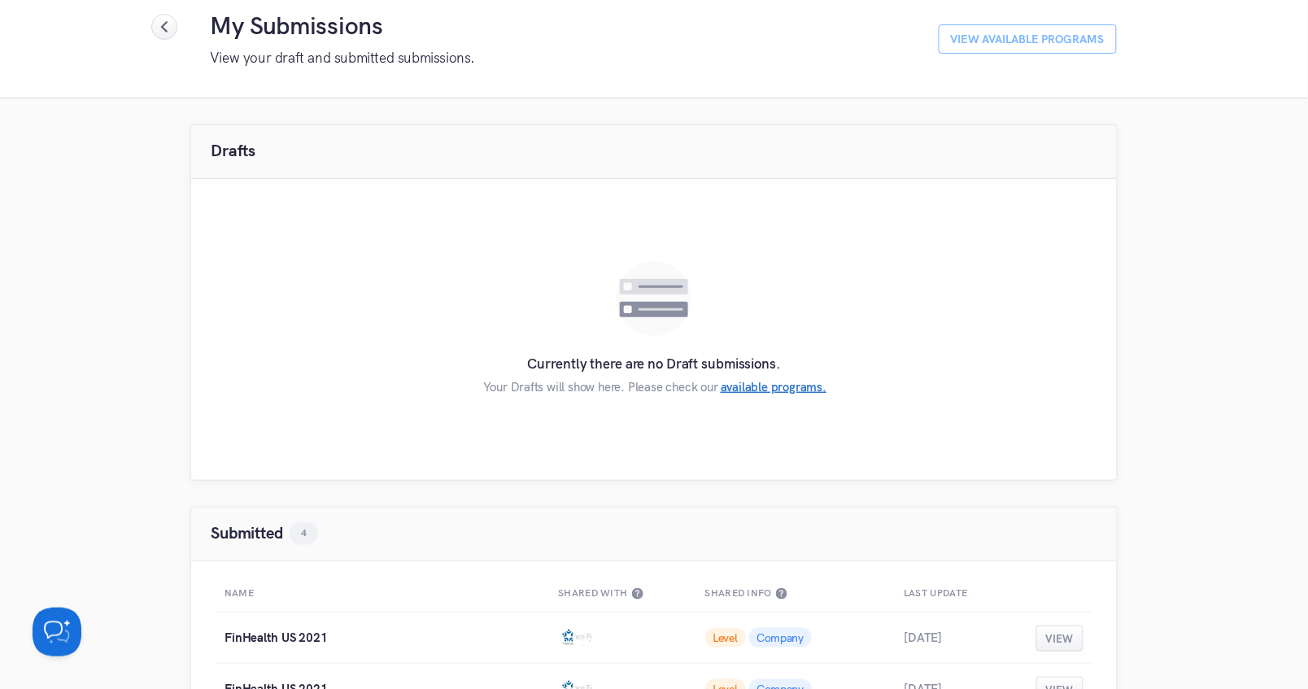
scroll to position [340, 0]
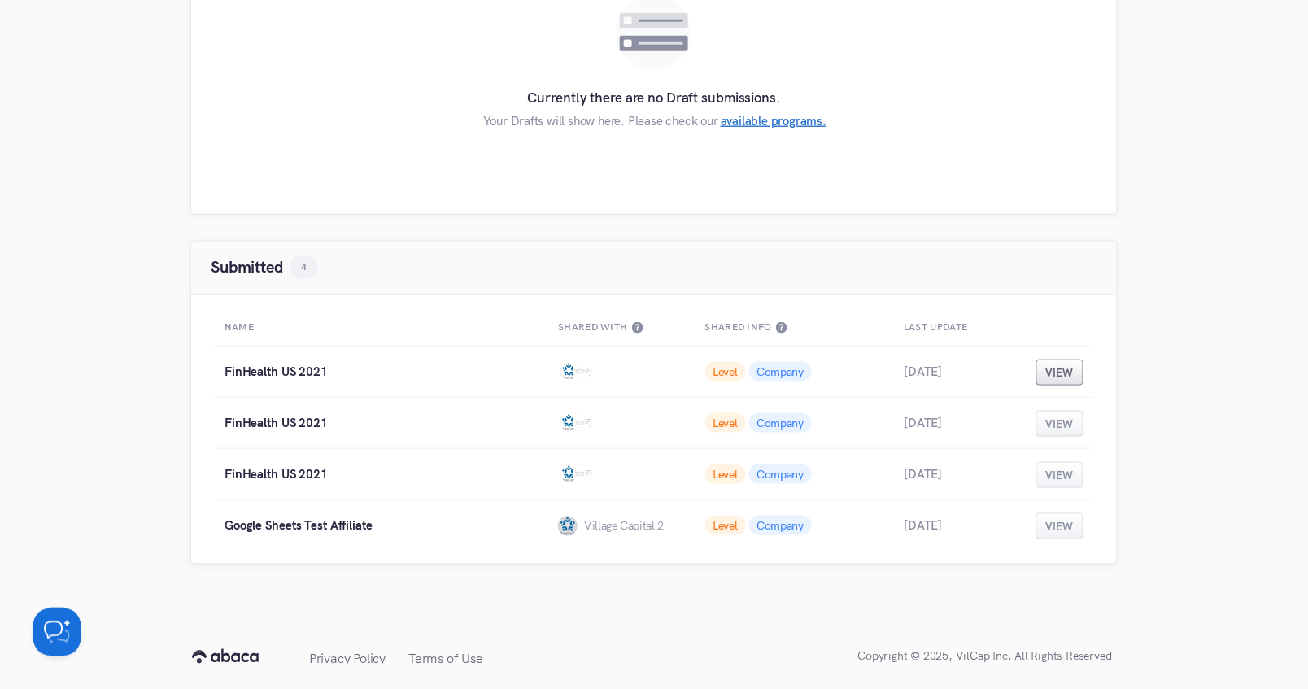
click at [1051, 372] on button "View" at bounding box center [1060, 373] width 47 height 26
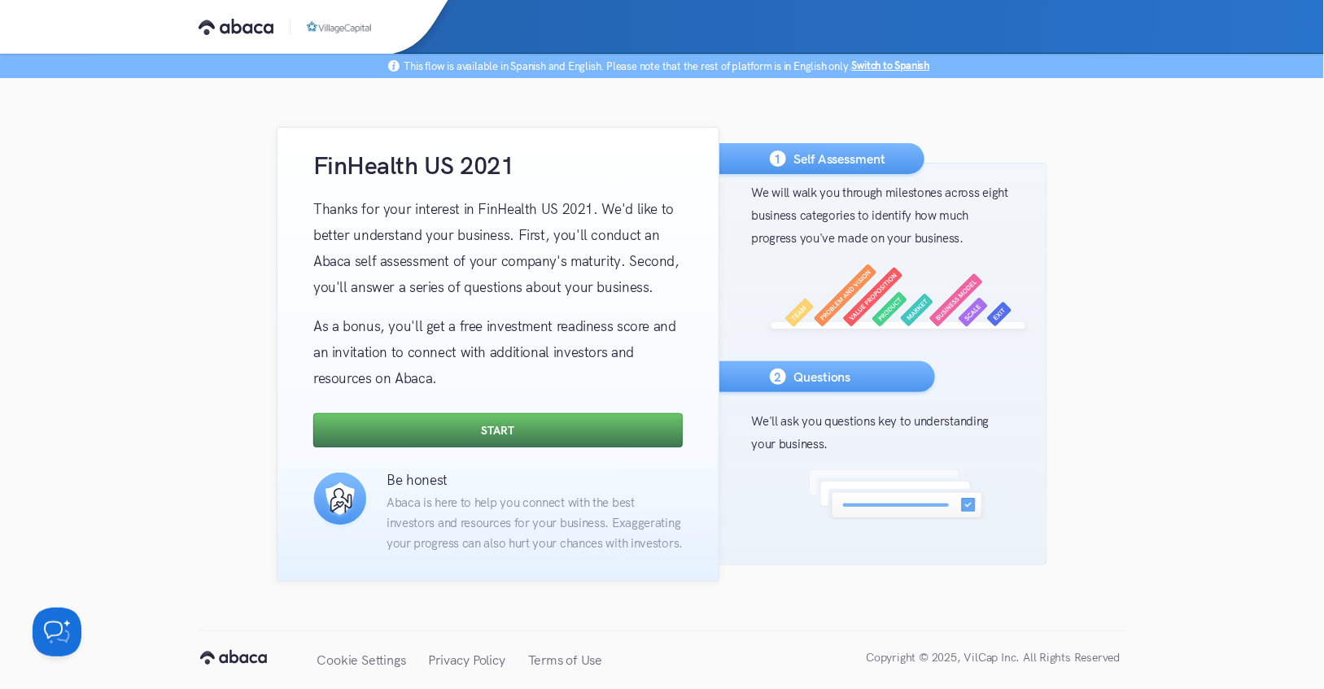
click at [520, 431] on button "Start" at bounding box center [497, 430] width 369 height 34
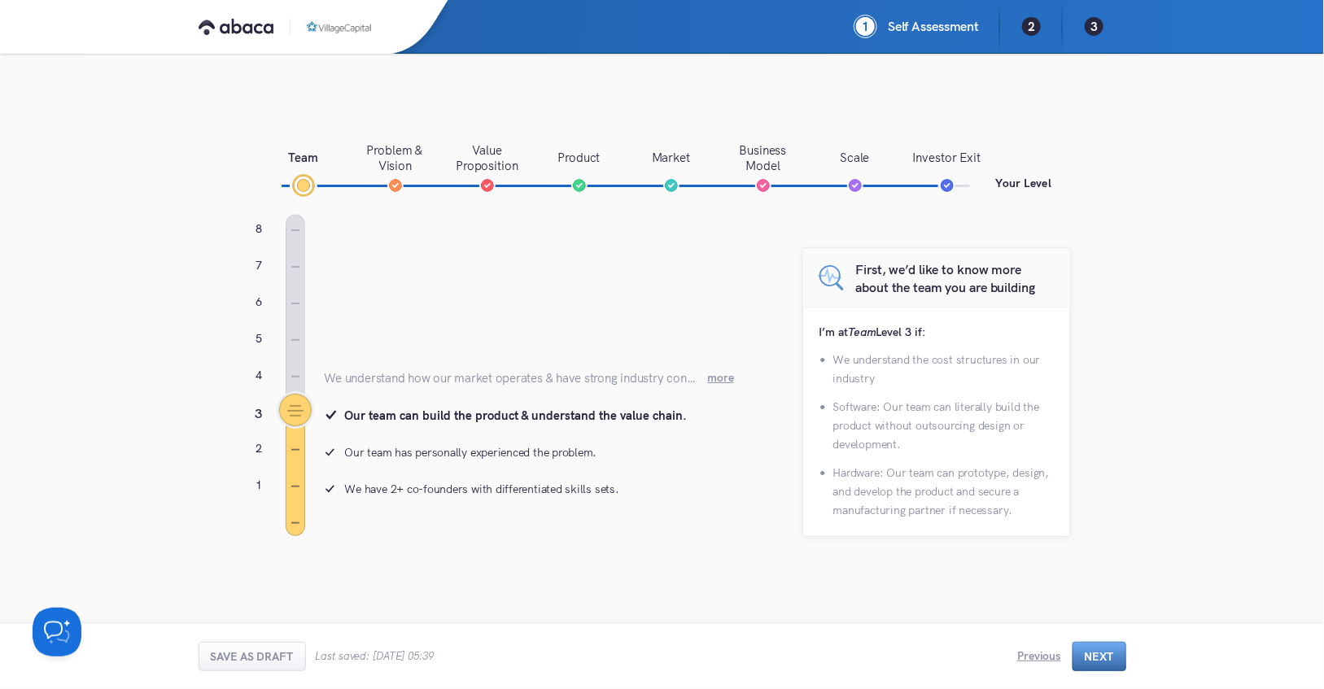
click at [1102, 662] on button "Next" at bounding box center [1099, 656] width 54 height 29
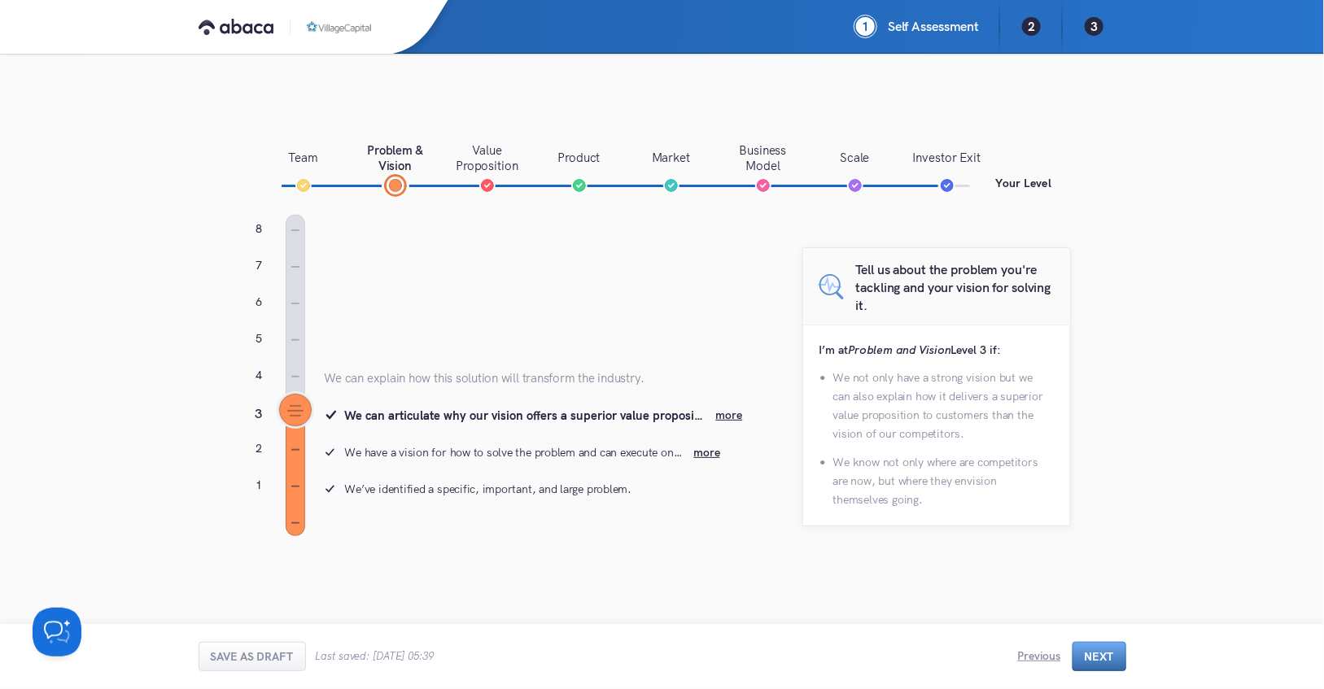
click at [1102, 662] on button "Next" at bounding box center [1099, 656] width 54 height 29
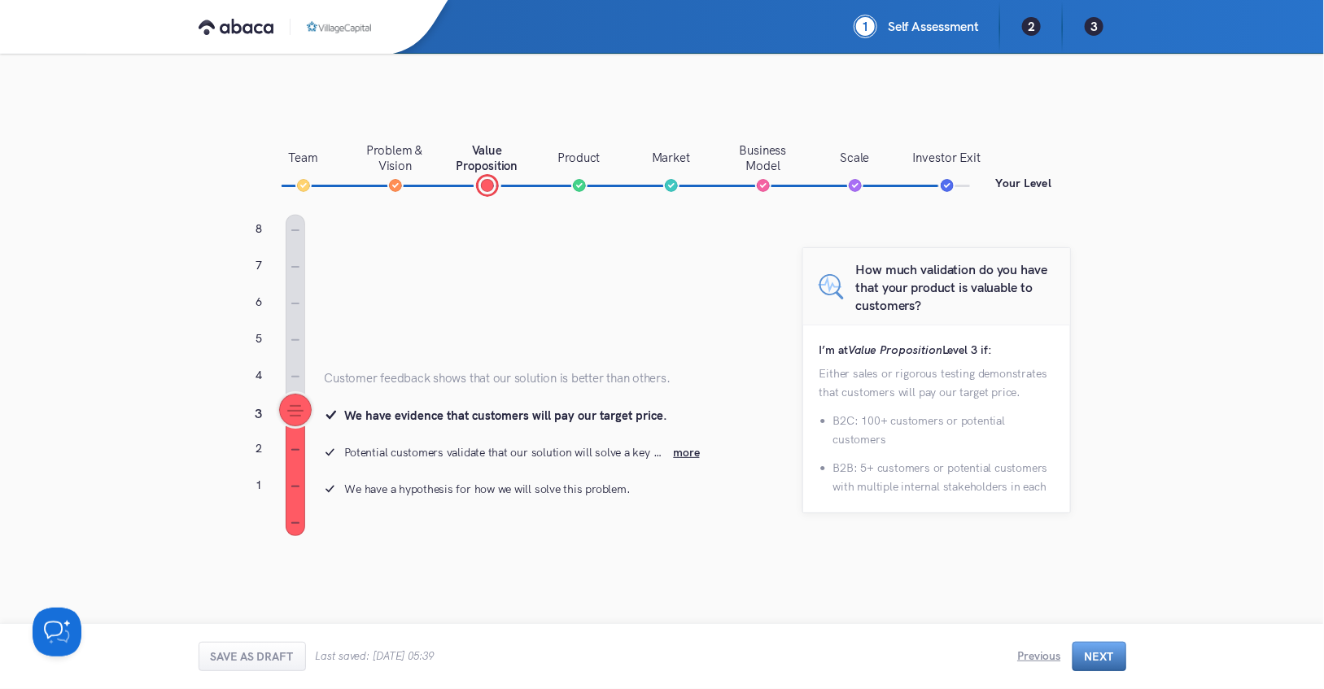
click at [1102, 662] on button "Next" at bounding box center [1099, 656] width 54 height 29
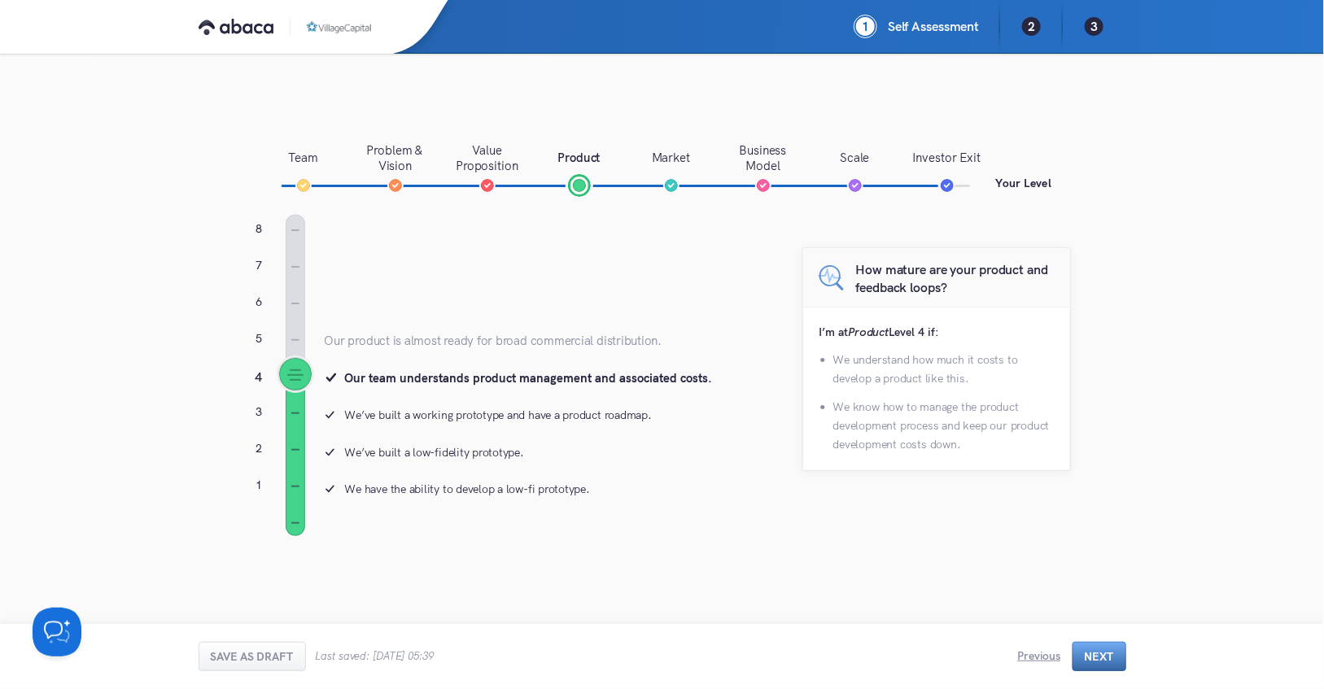
click at [1102, 662] on button "Next" at bounding box center [1099, 656] width 54 height 29
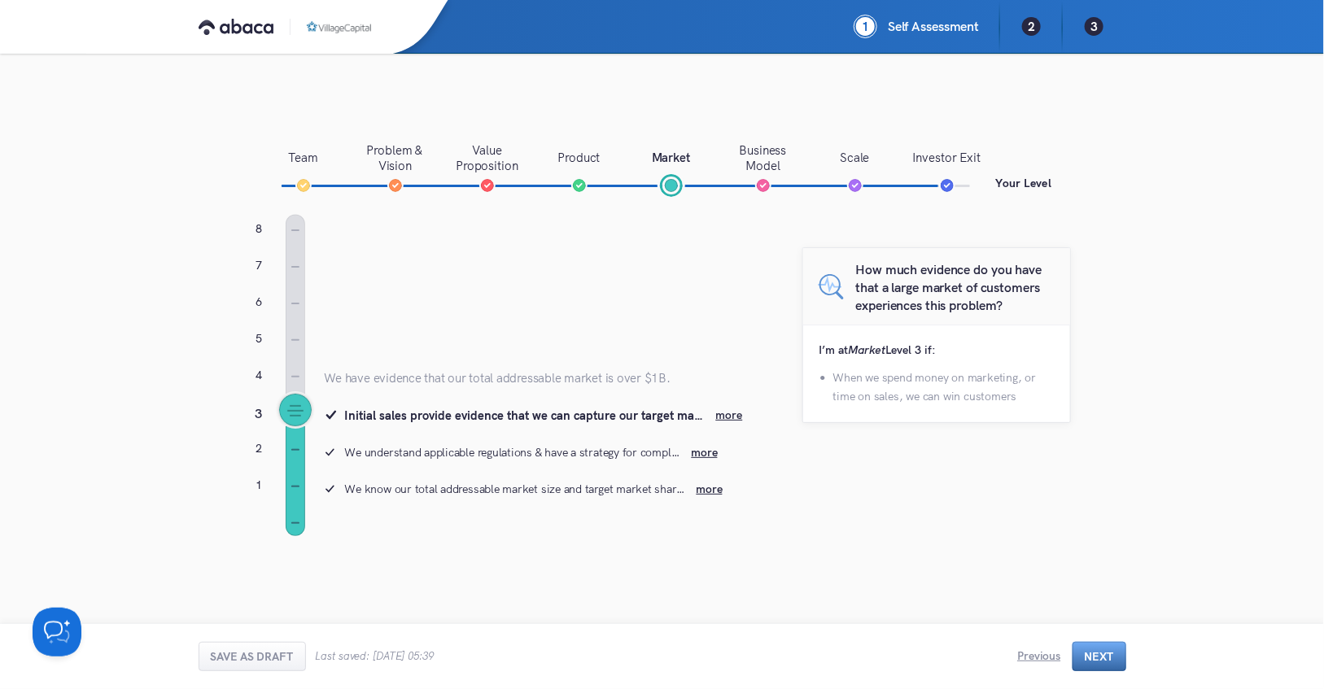
click at [1102, 662] on button "Next" at bounding box center [1099, 656] width 54 height 29
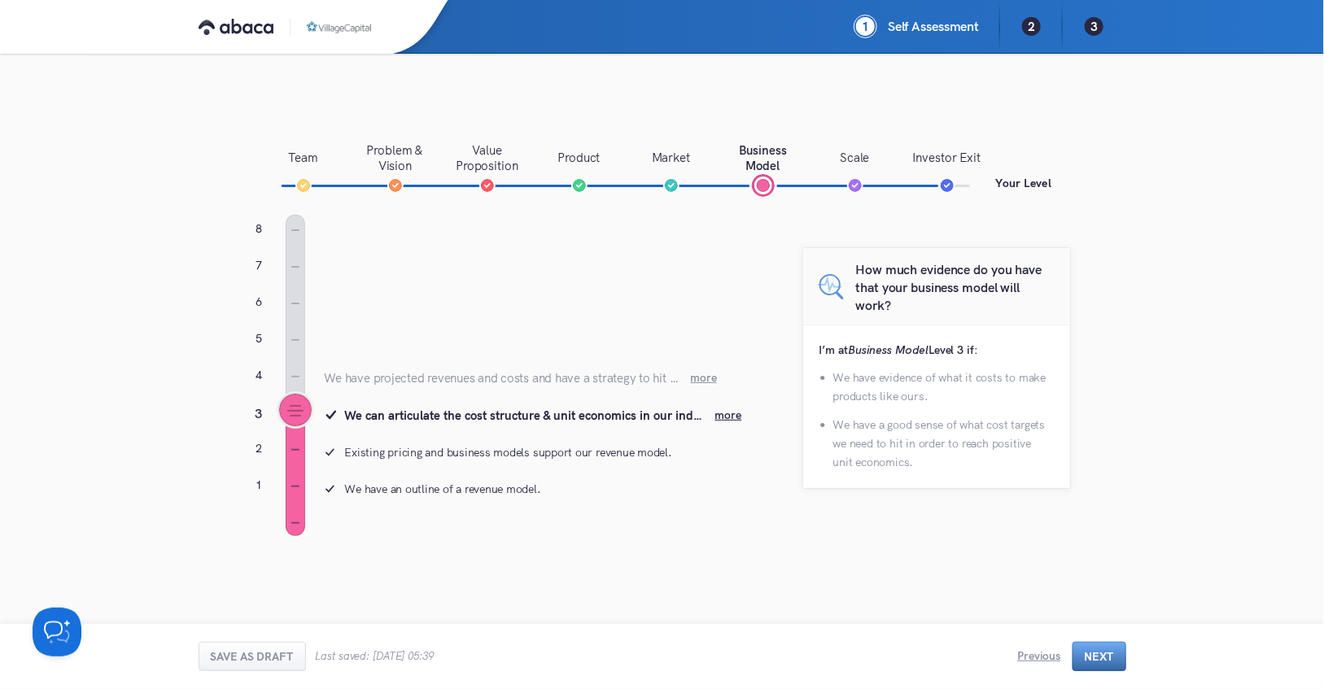
click at [1102, 662] on button "Next" at bounding box center [1099, 656] width 54 height 29
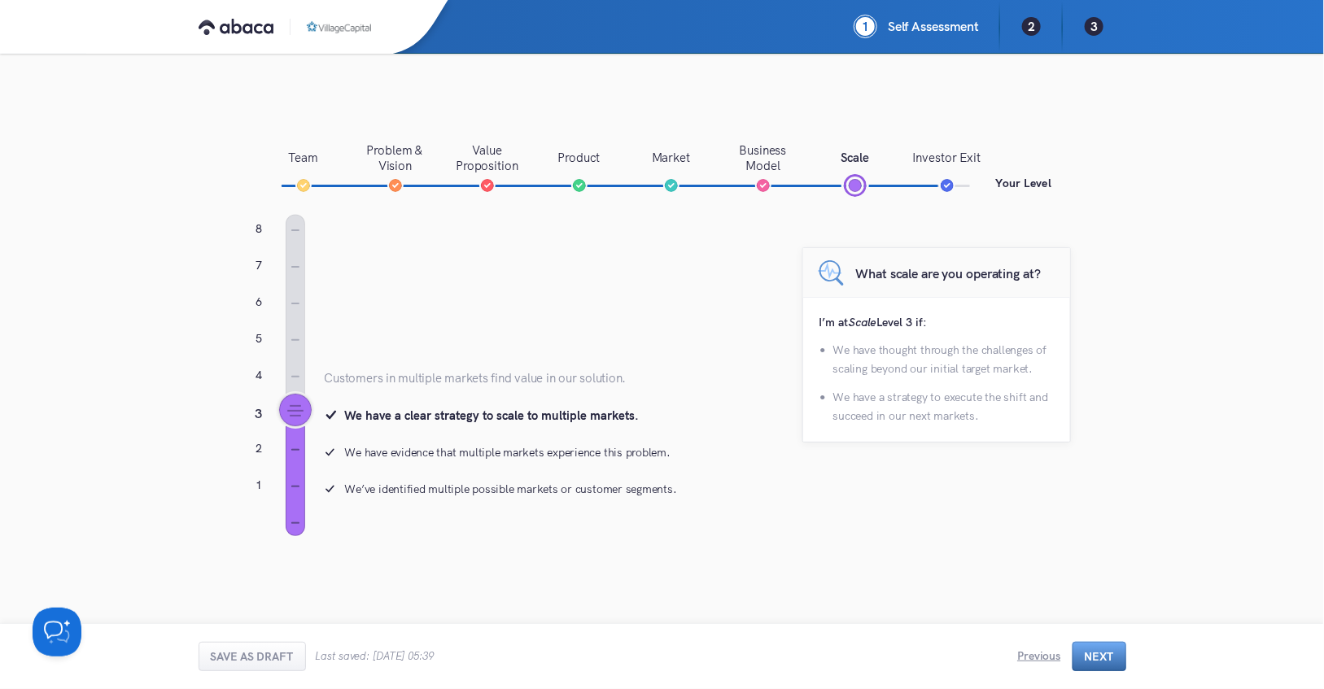
click at [1102, 662] on button "Next" at bounding box center [1099, 656] width 54 height 29
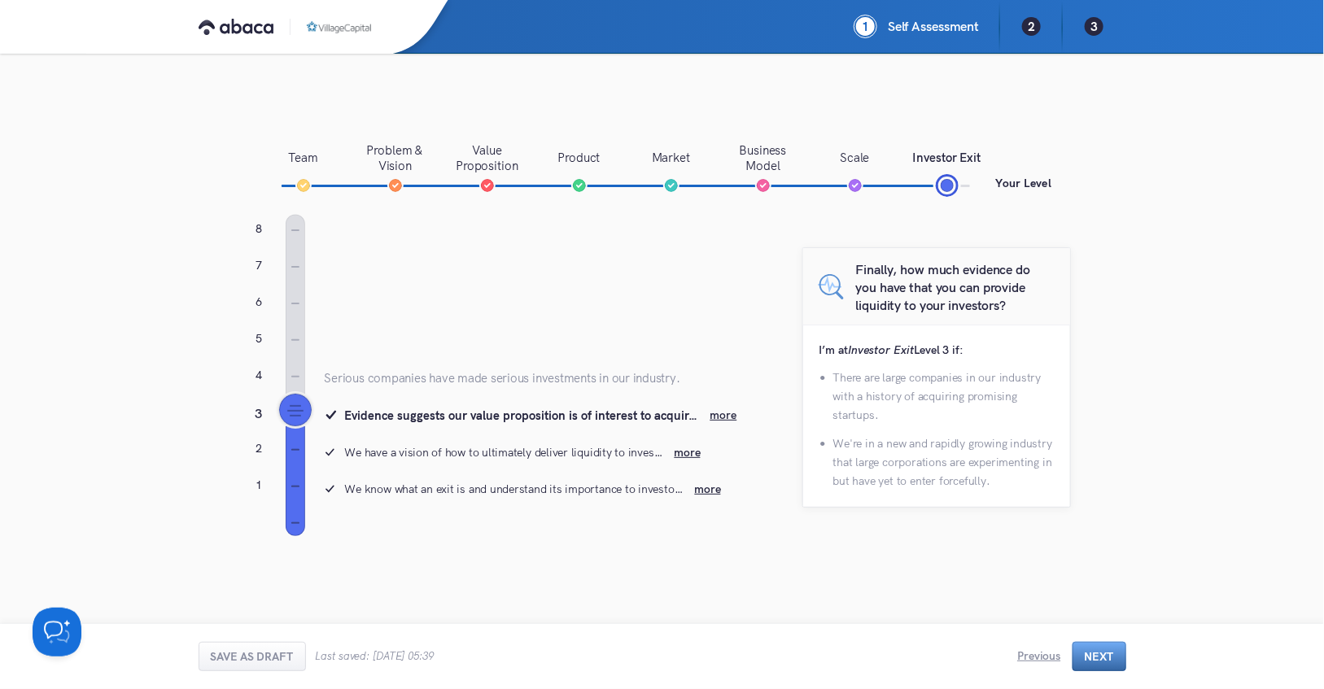
click at [1102, 662] on button "Next" at bounding box center [1099, 656] width 54 height 29
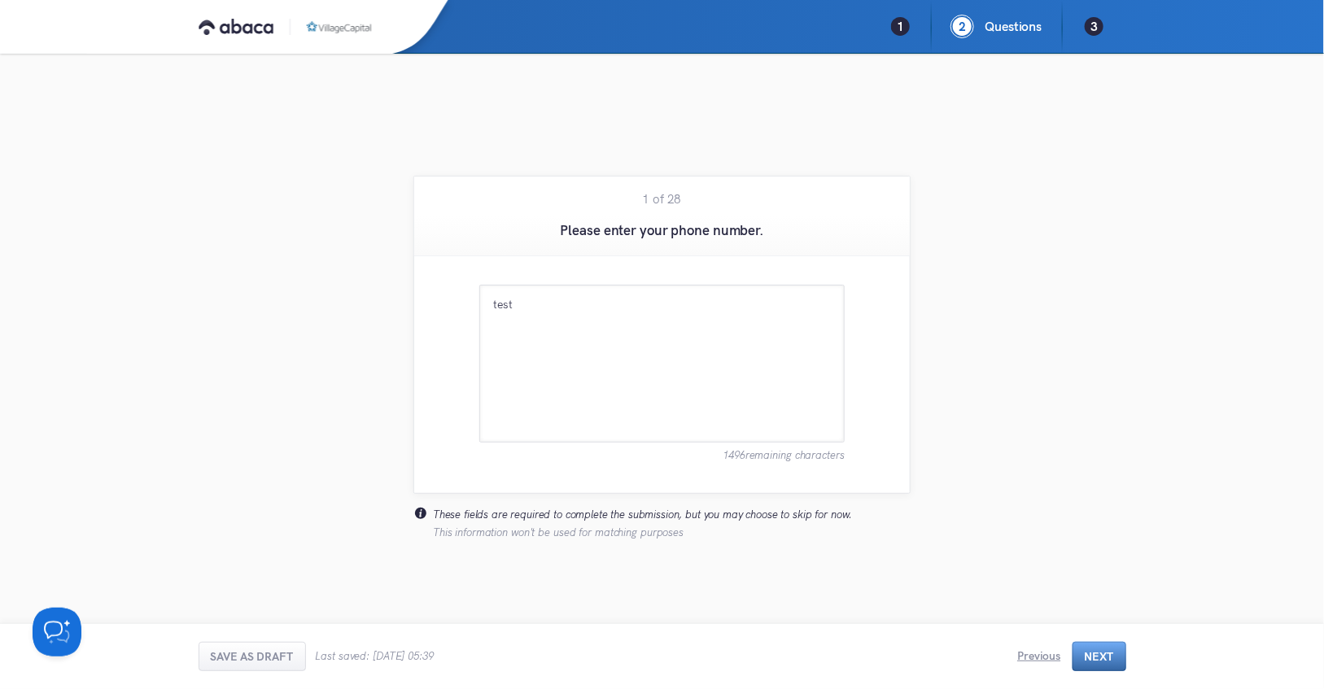
click at [1106, 653] on button "Next" at bounding box center [1099, 656] width 54 height 29
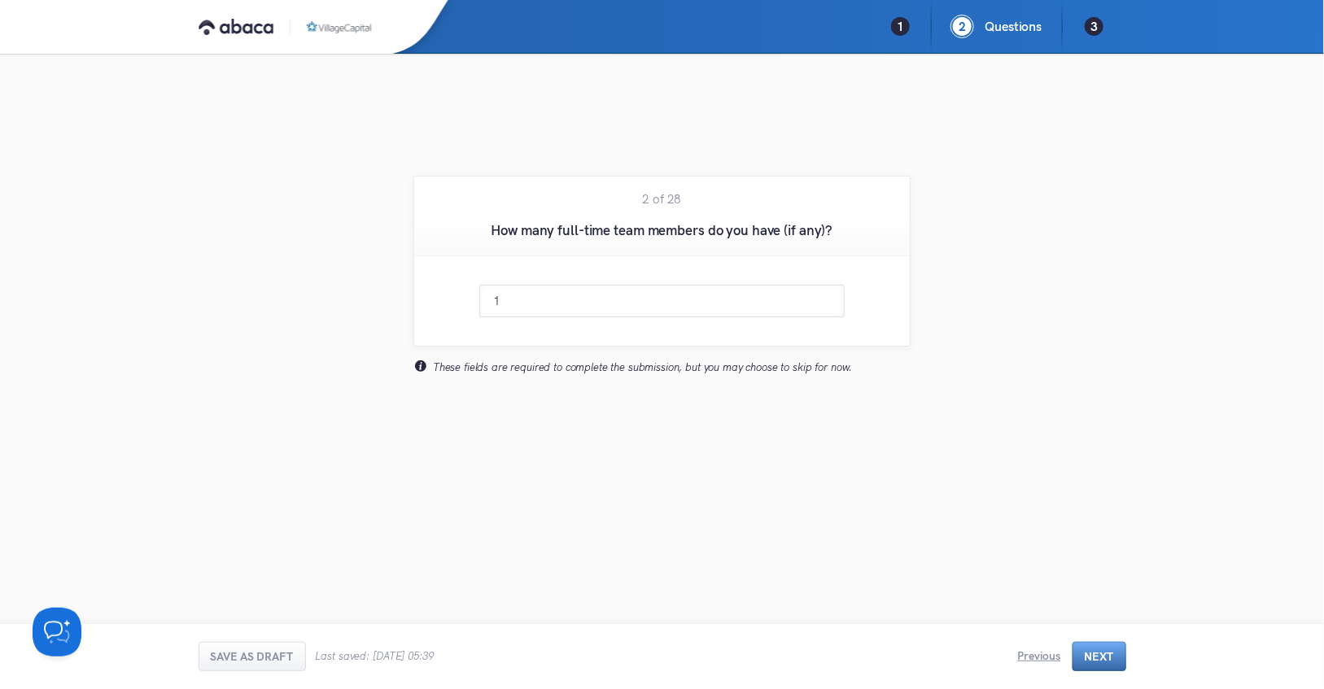
click at [1106, 653] on button "Next" at bounding box center [1099, 656] width 54 height 29
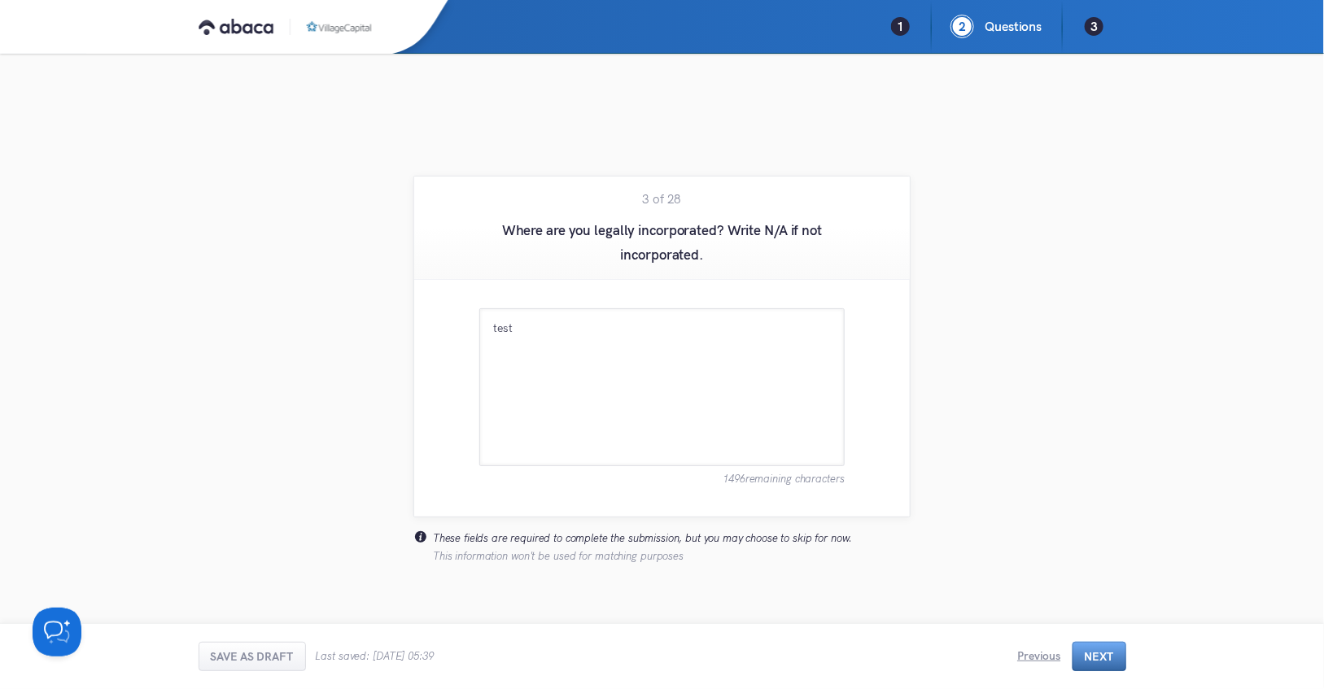
click at [1106, 653] on button "Next" at bounding box center [1099, 656] width 54 height 29
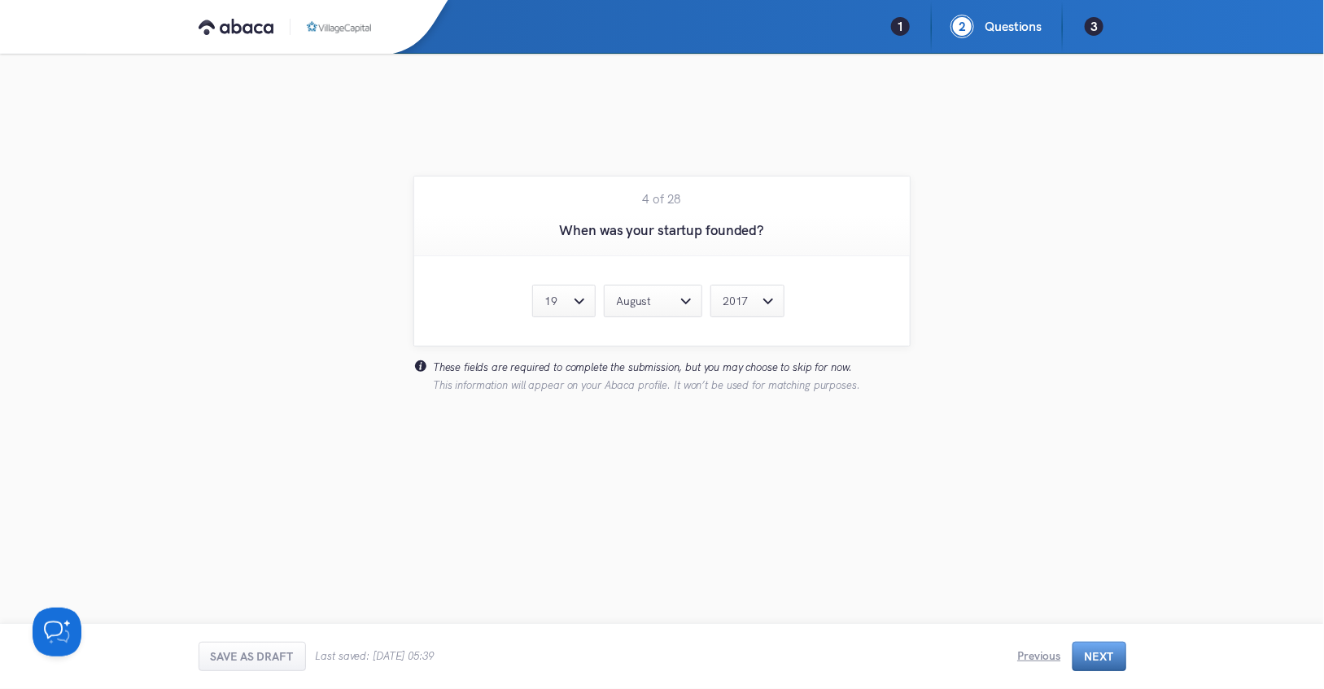
click at [1106, 653] on button "Next" at bounding box center [1099, 656] width 54 height 29
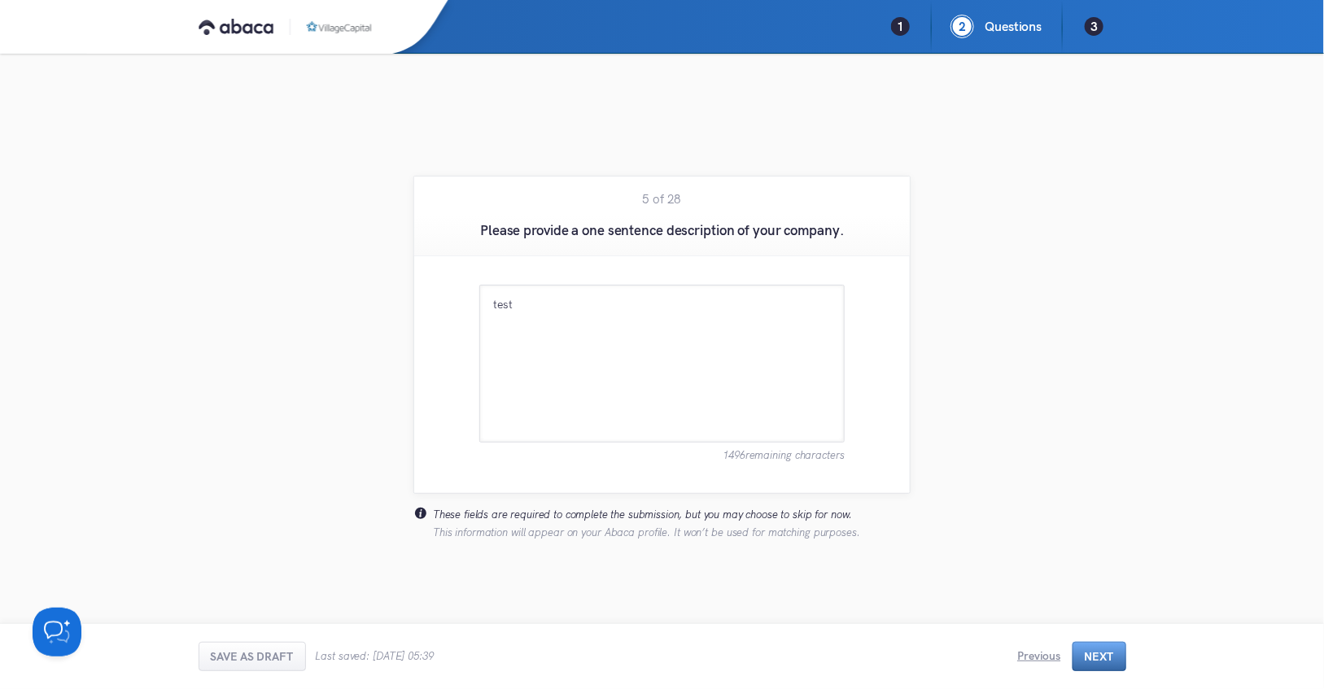
click at [1106, 653] on button "Next" at bounding box center [1099, 656] width 54 height 29
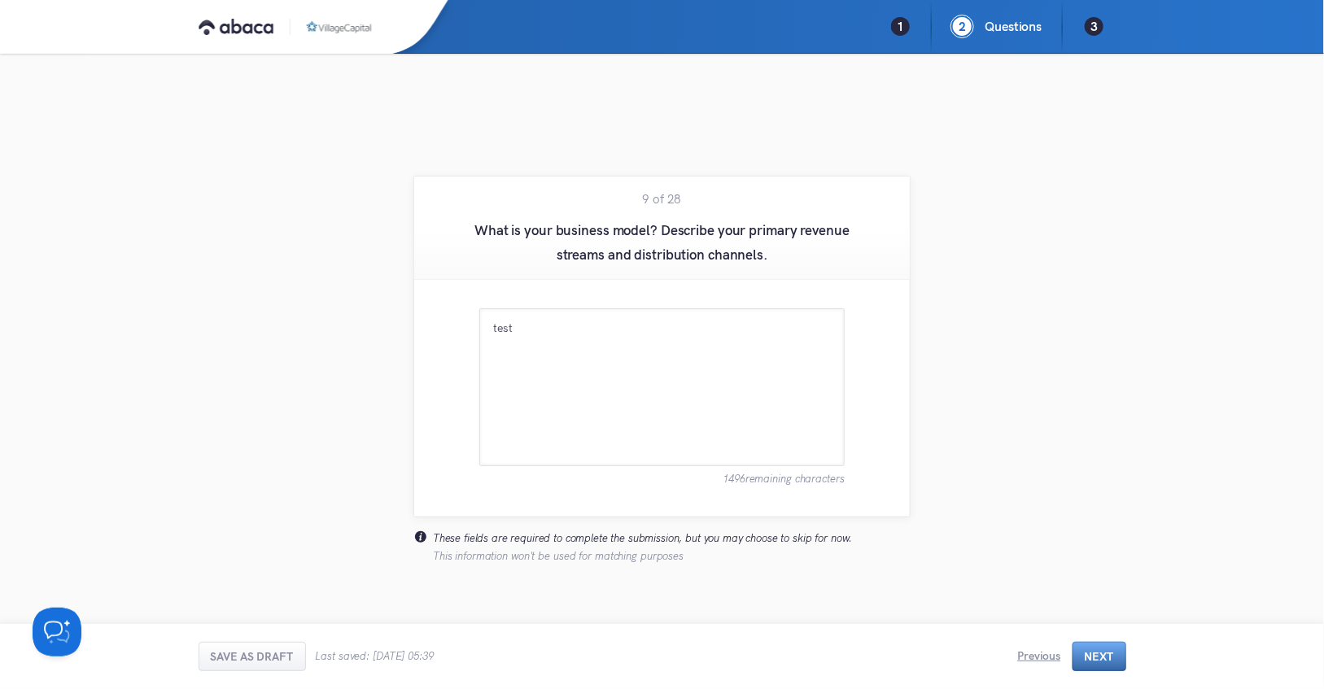
click at [1106, 653] on button "Next" at bounding box center [1099, 656] width 54 height 29
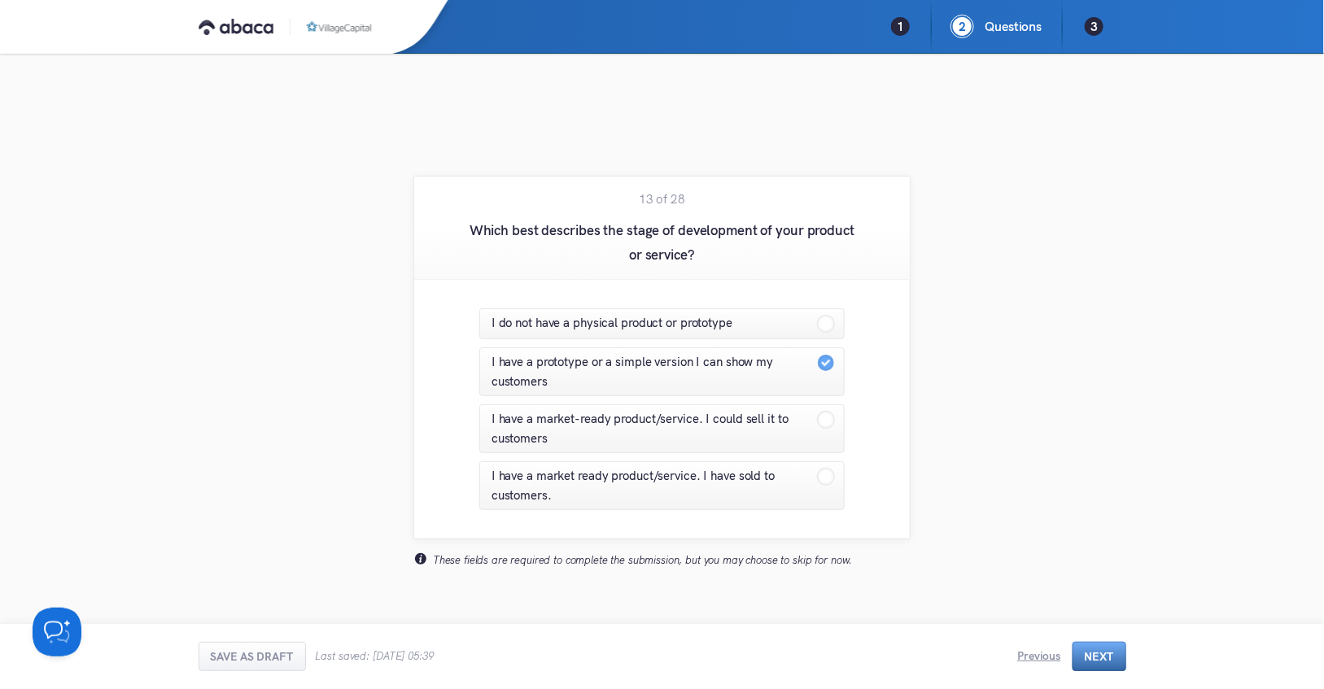
click at [1106, 653] on button "Next" at bounding box center [1099, 656] width 54 height 29
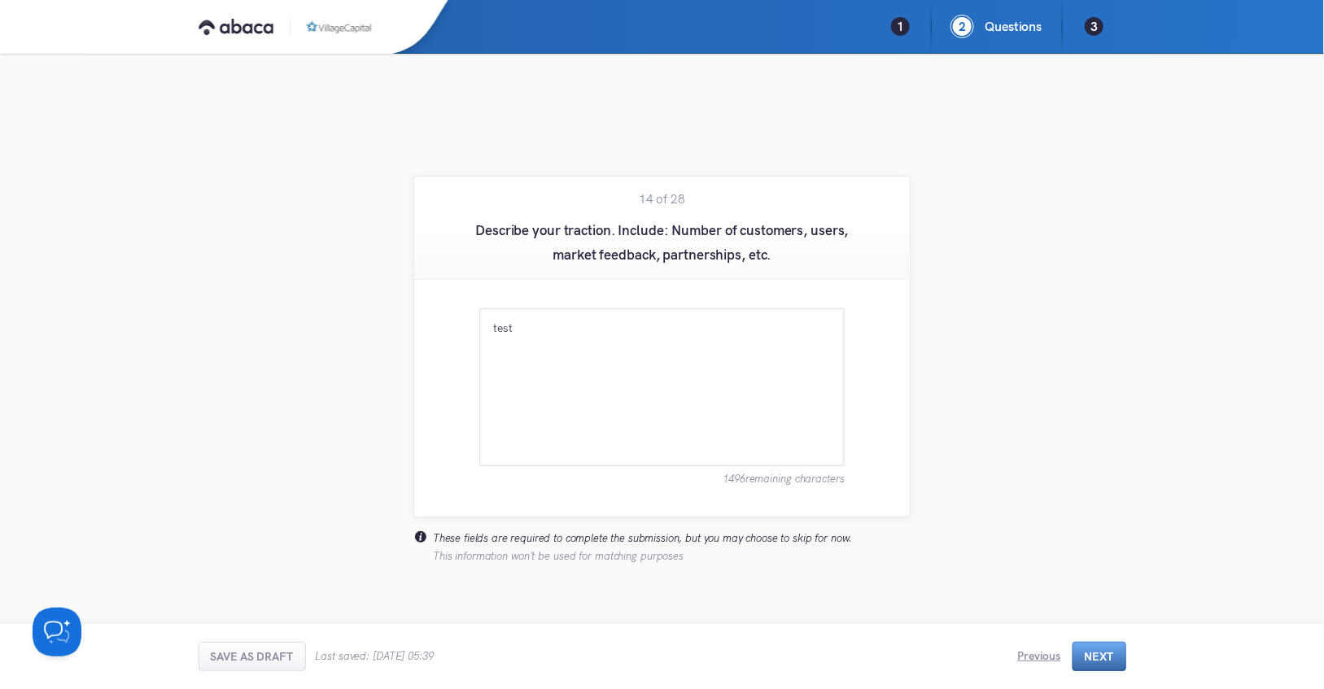
click at [1106, 653] on button "Next" at bounding box center [1099, 656] width 54 height 29
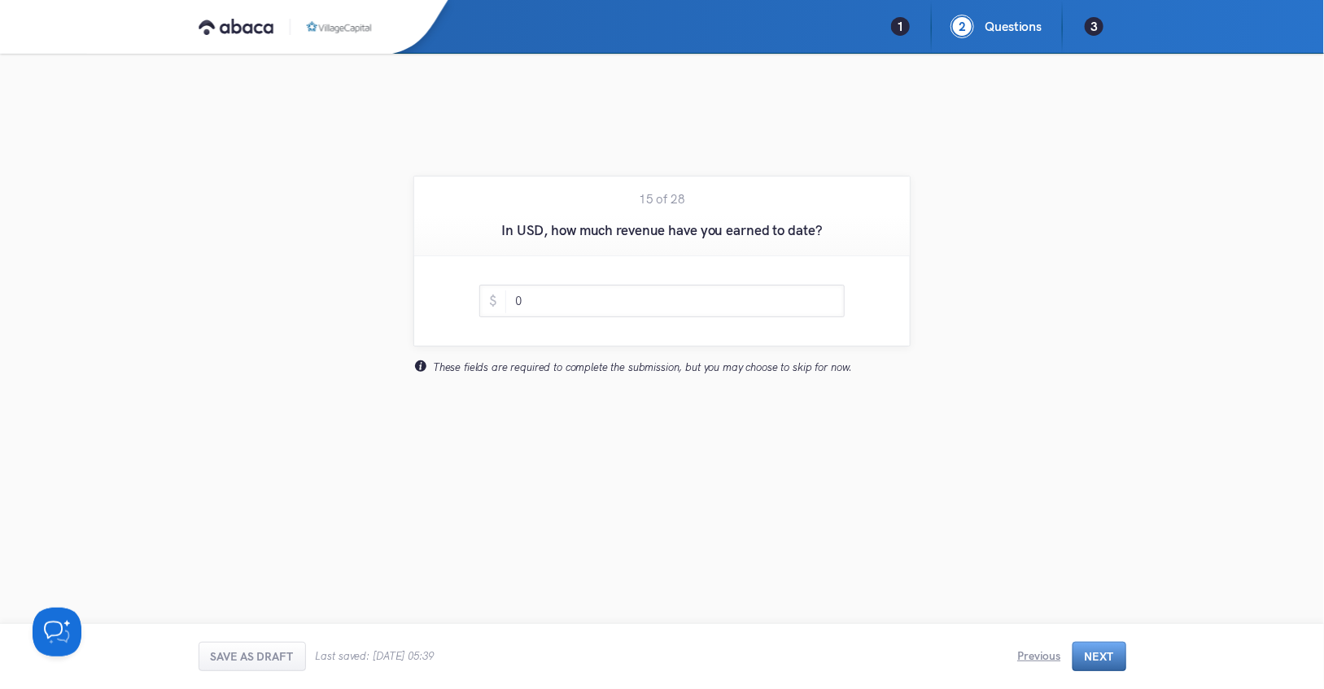
click at [1106, 653] on button "Next" at bounding box center [1099, 656] width 54 height 29
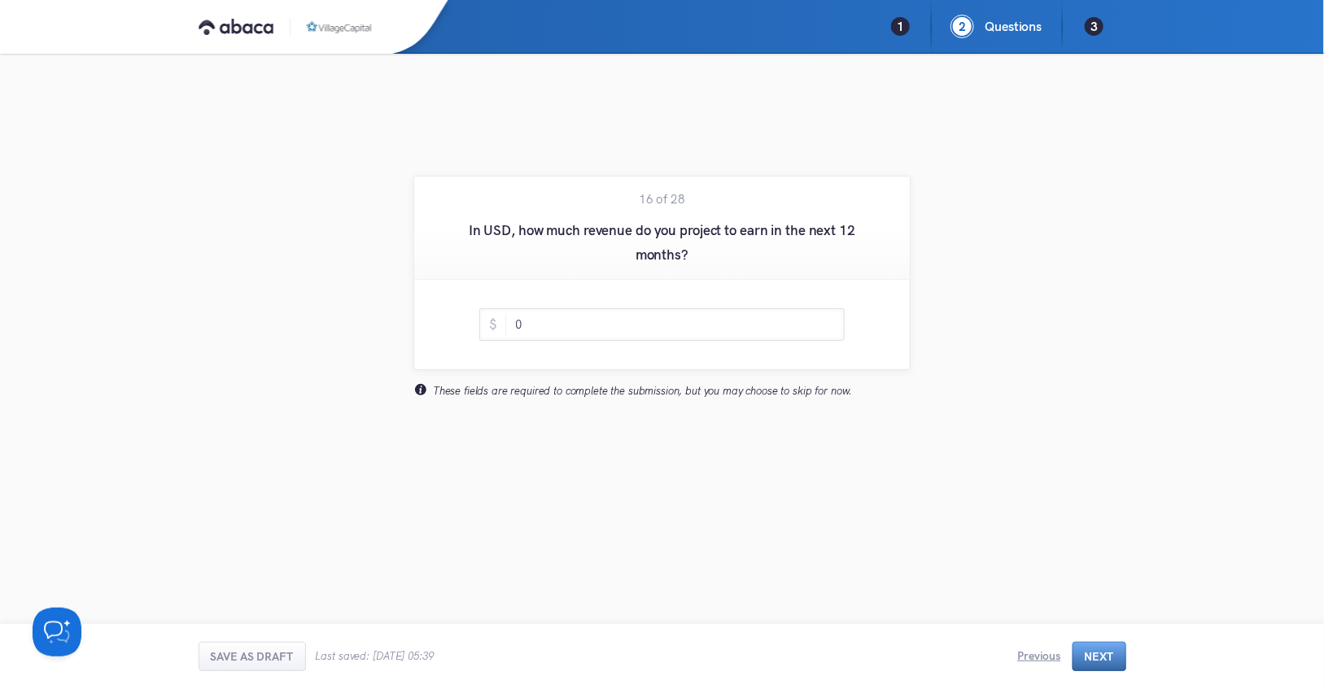
click at [1106, 653] on button "Next" at bounding box center [1099, 656] width 54 height 29
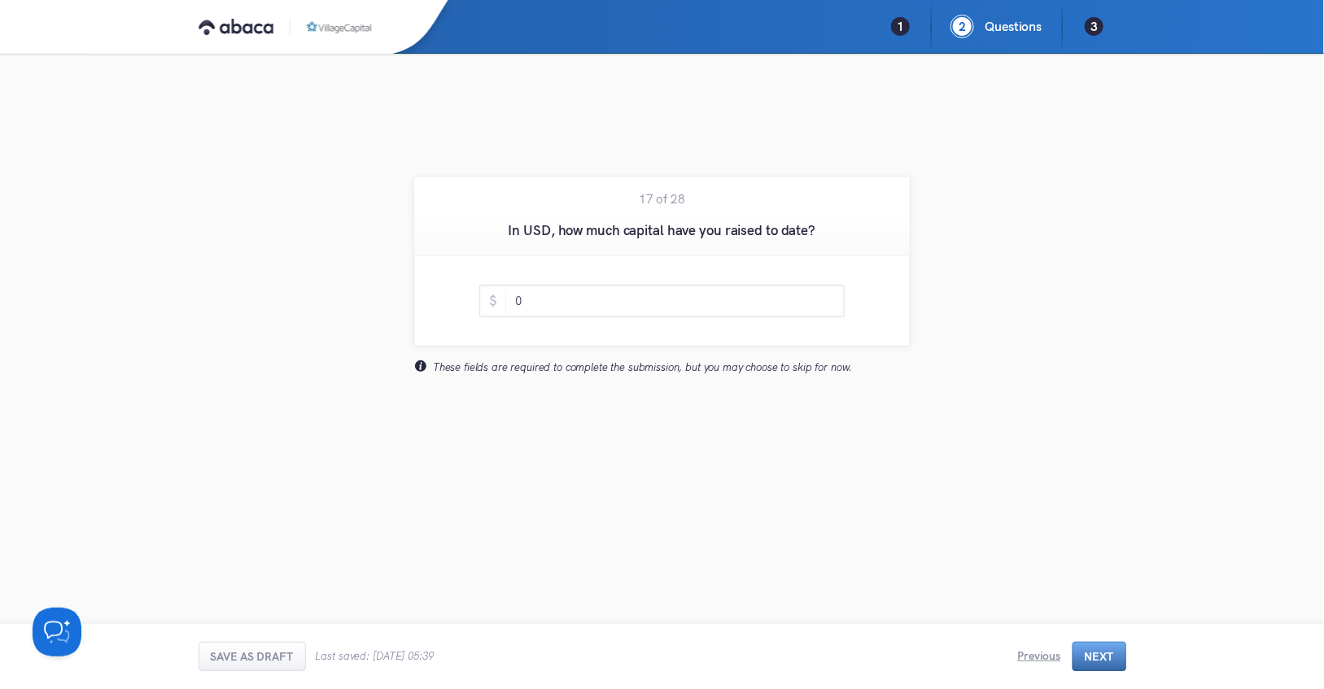
click at [1106, 653] on button "Next" at bounding box center [1099, 656] width 54 height 29
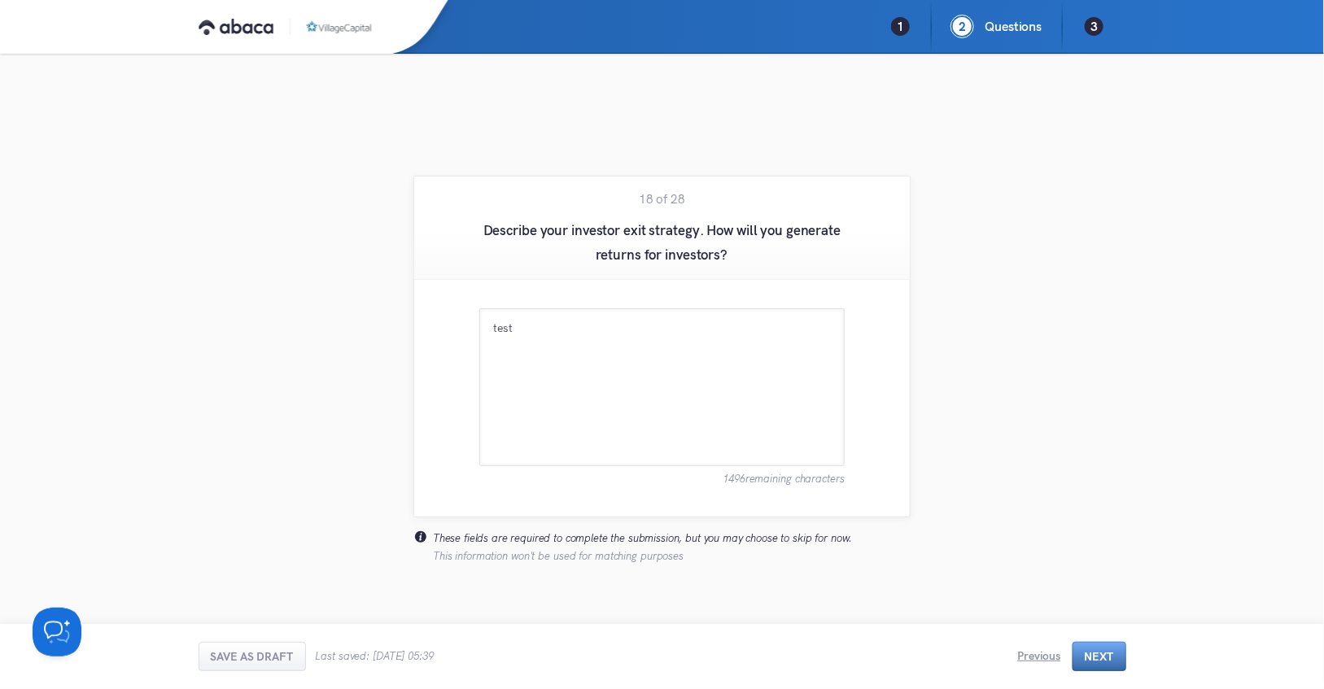
click at [1106, 653] on button "Next" at bounding box center [1099, 656] width 54 height 29
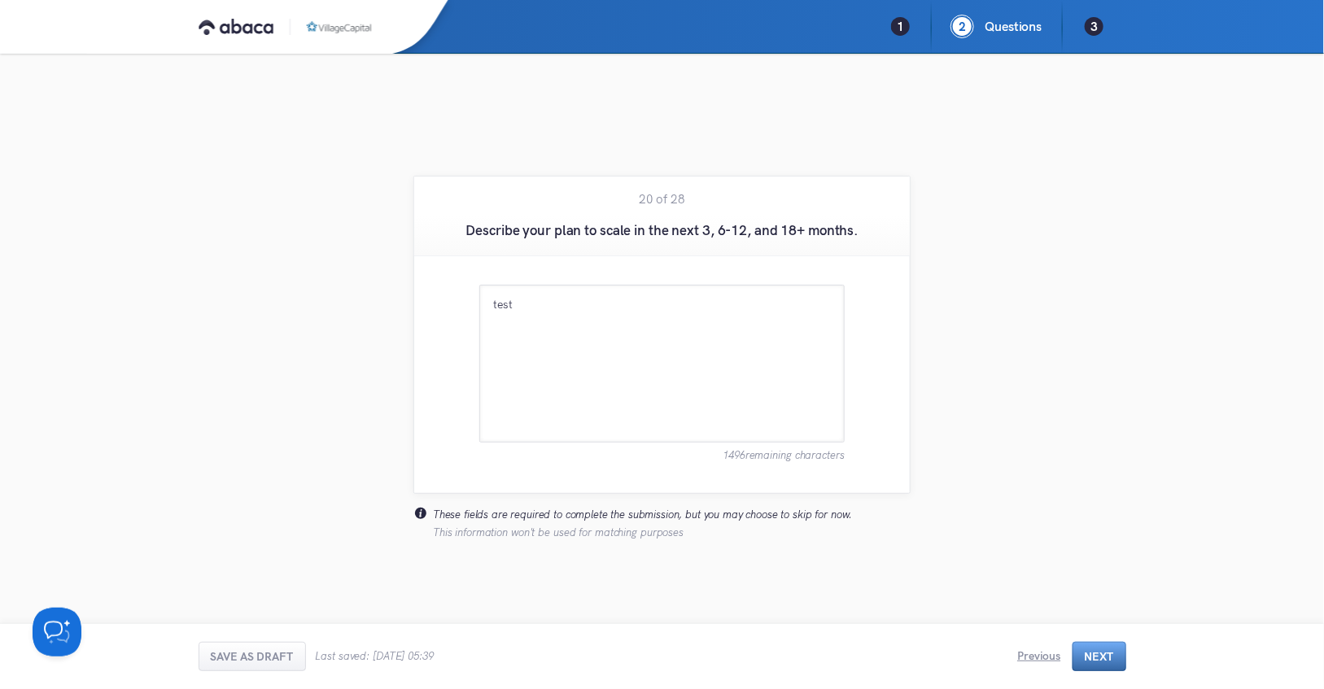
click at [1106, 653] on button "Next" at bounding box center [1099, 656] width 54 height 29
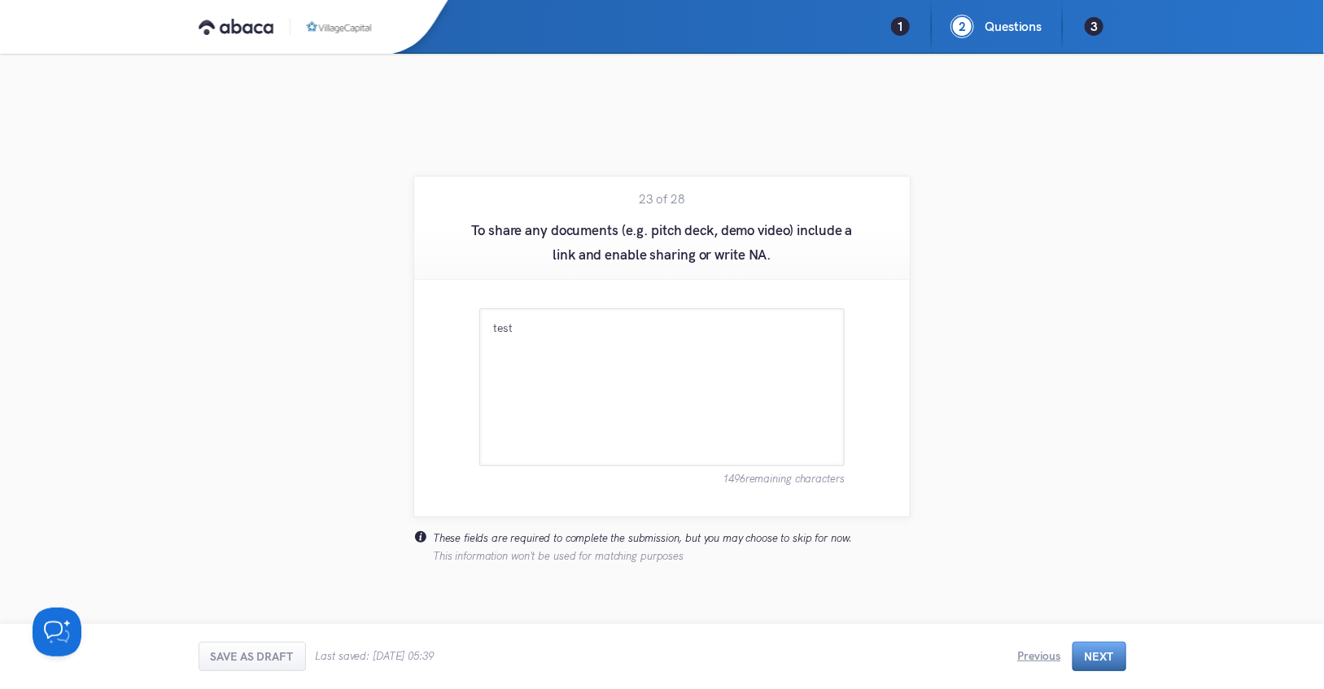
click at [1106, 653] on button "Next" at bounding box center [1099, 656] width 54 height 29
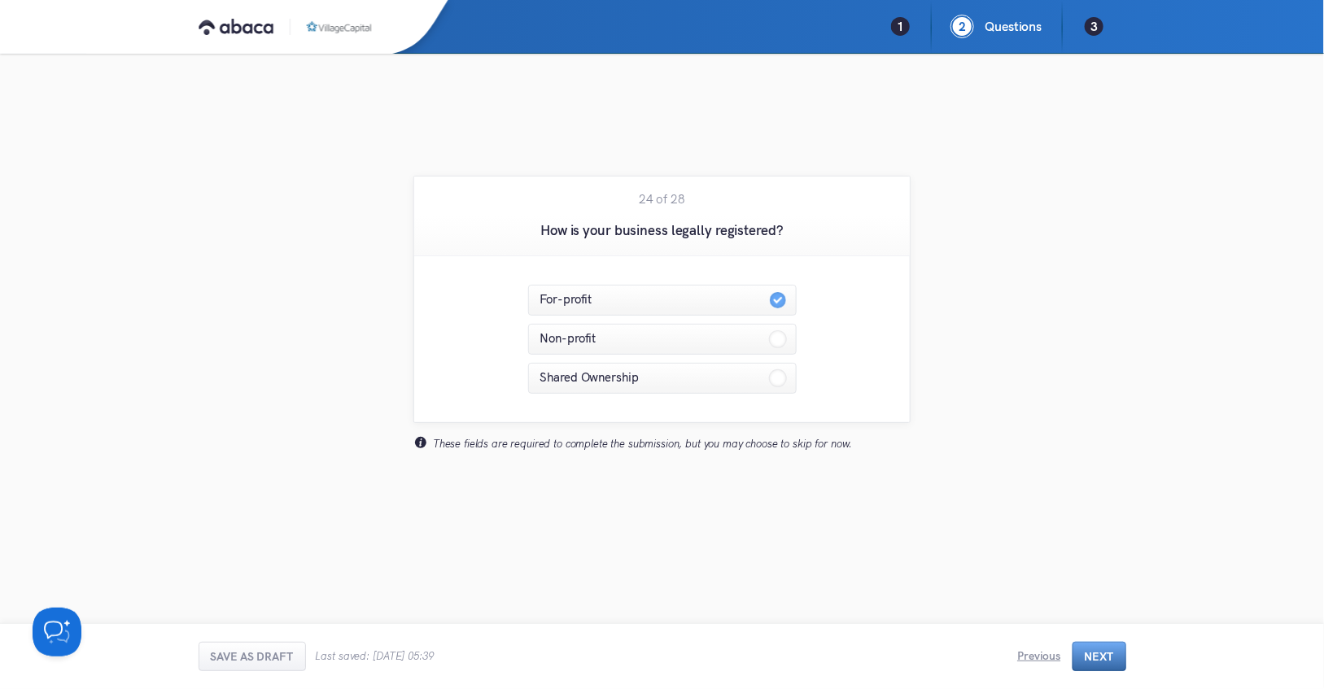
click at [1106, 653] on button "Next" at bounding box center [1099, 656] width 54 height 29
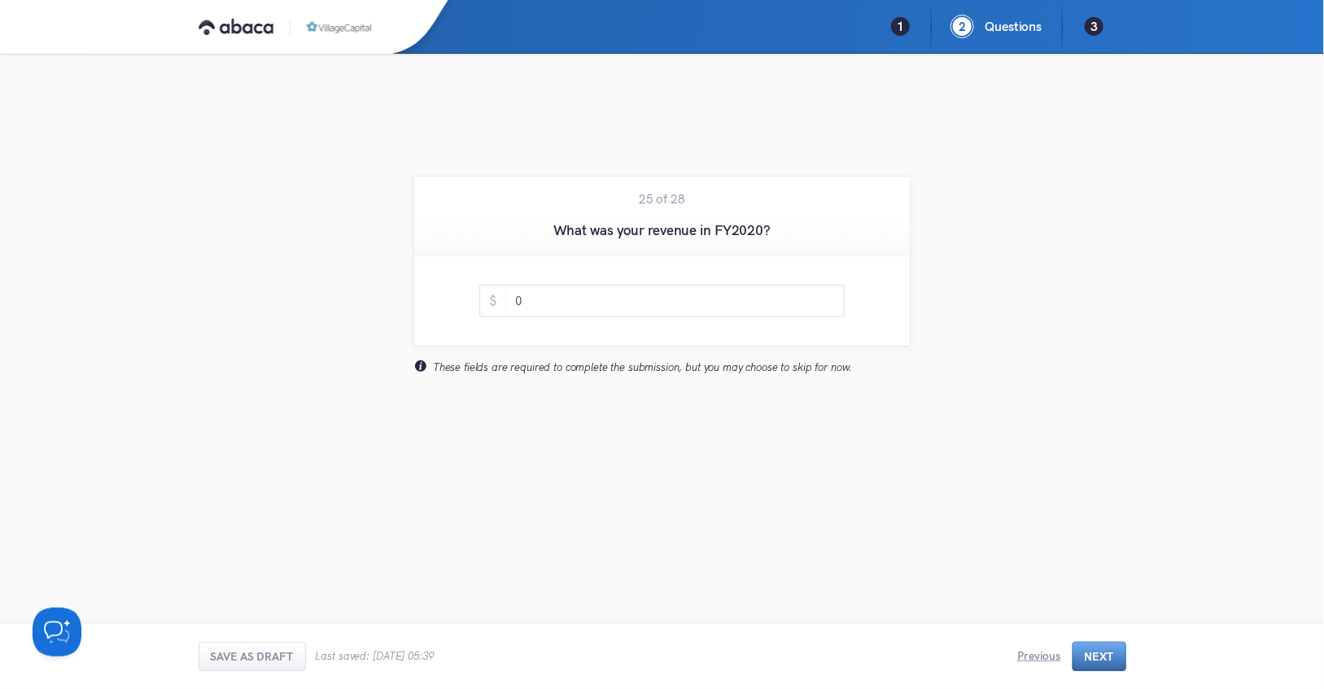
click at [1106, 653] on button "Next" at bounding box center [1099, 656] width 54 height 29
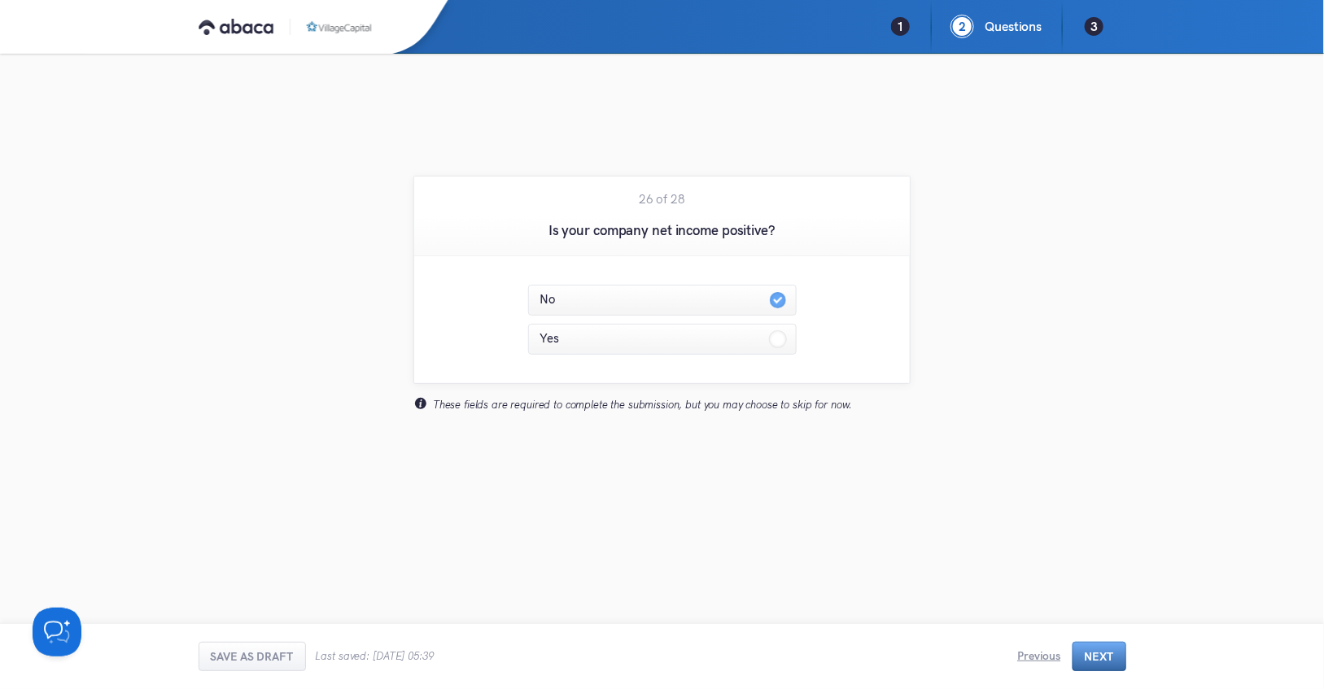
click at [1106, 653] on button "Next" at bounding box center [1099, 656] width 54 height 29
radio input "false"
radio input "true"
click at [1106, 653] on button "Next" at bounding box center [1099, 656] width 54 height 29
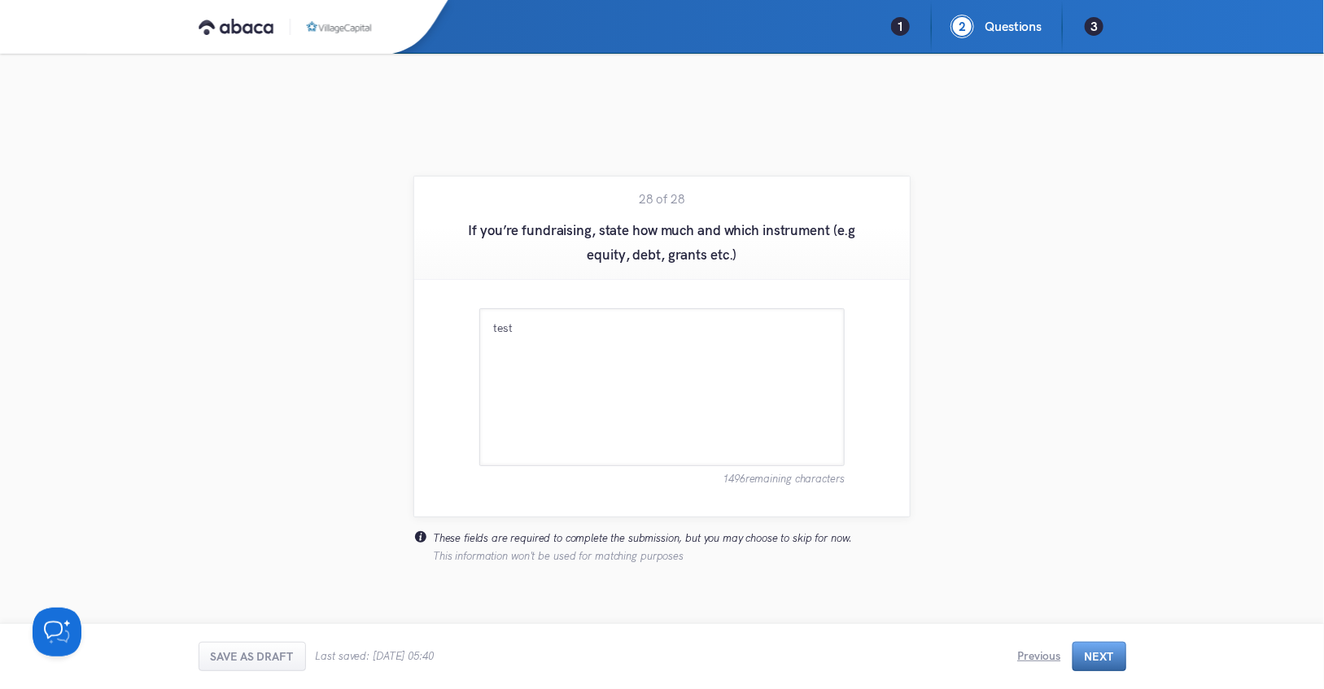
click at [1103, 664] on button "Next" at bounding box center [1099, 656] width 54 height 29
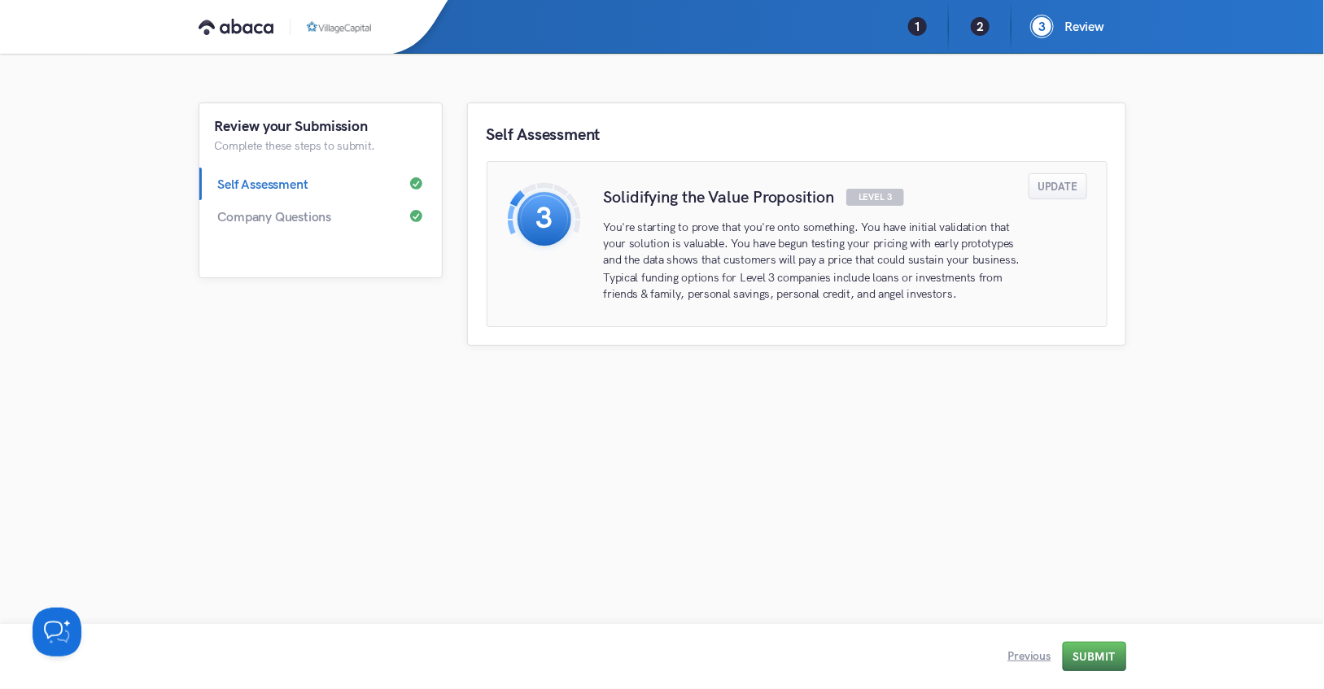
click at [1105, 657] on div "Previous Submit" at bounding box center [1066, 656] width 118 height 29
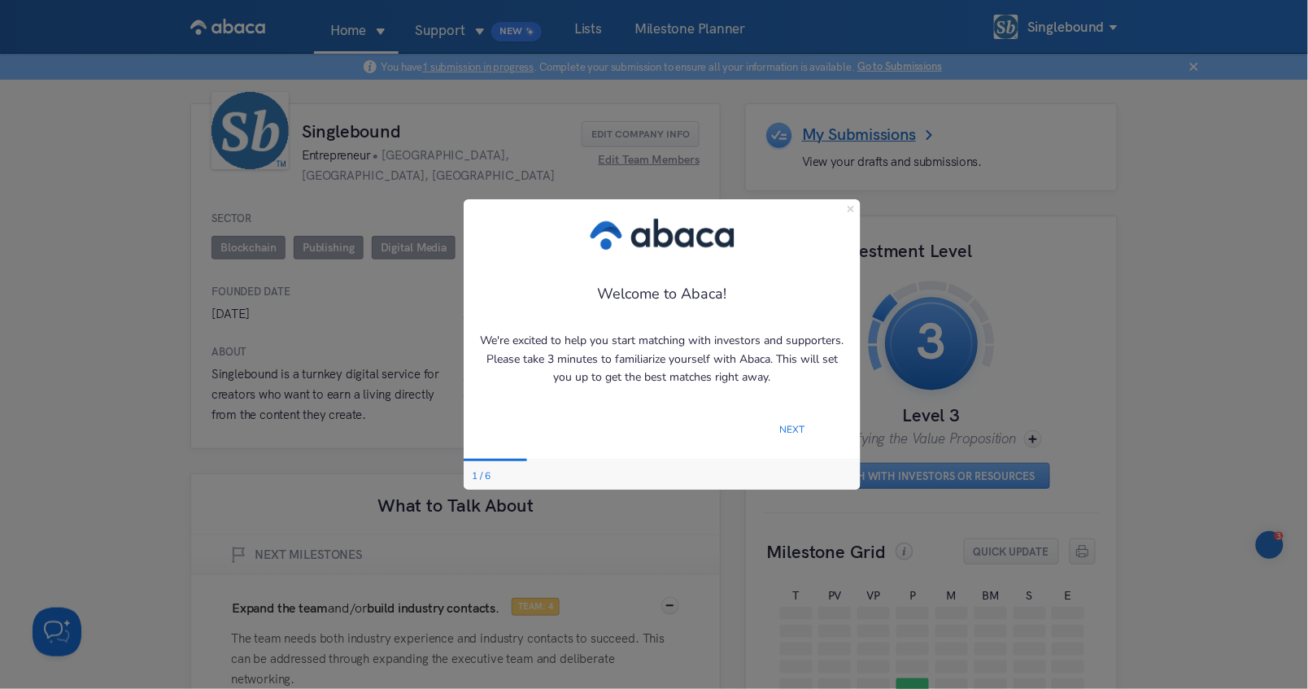
click at [849, 208] on icon "Close Preview" at bounding box center [850, 208] width 7 height 7
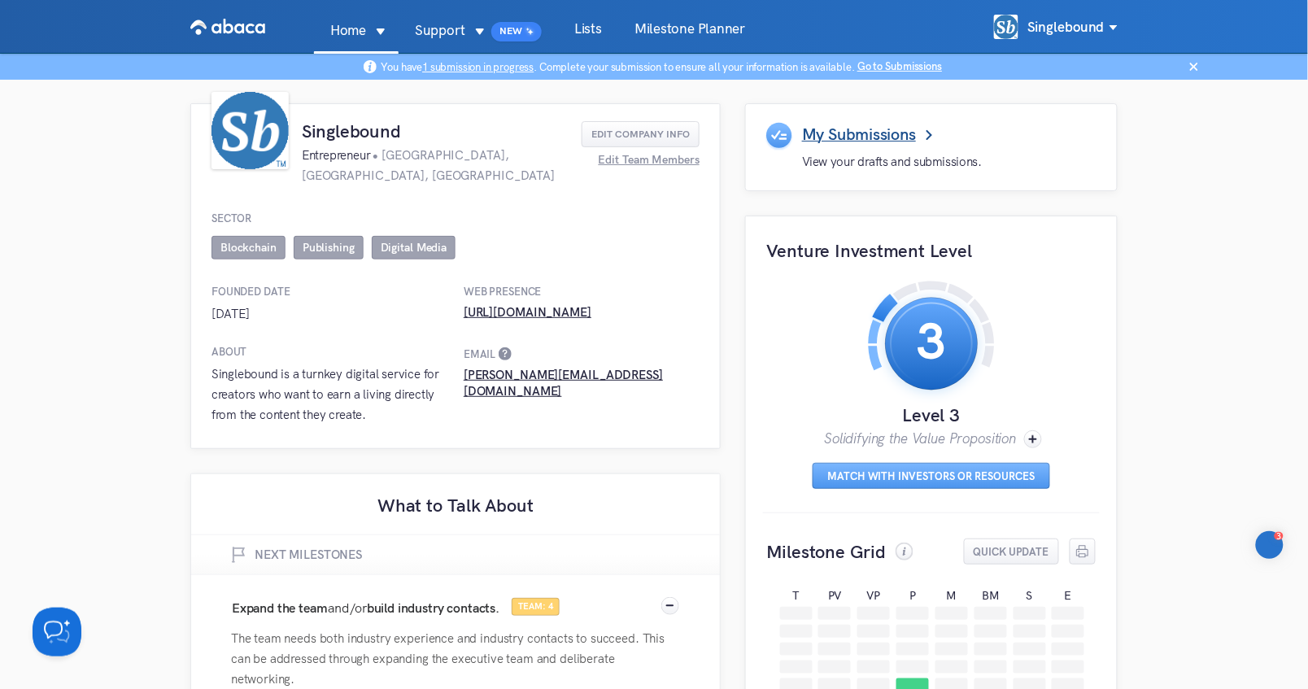
click at [848, 138] on h1 "My Submissions" at bounding box center [859, 134] width 114 height 24
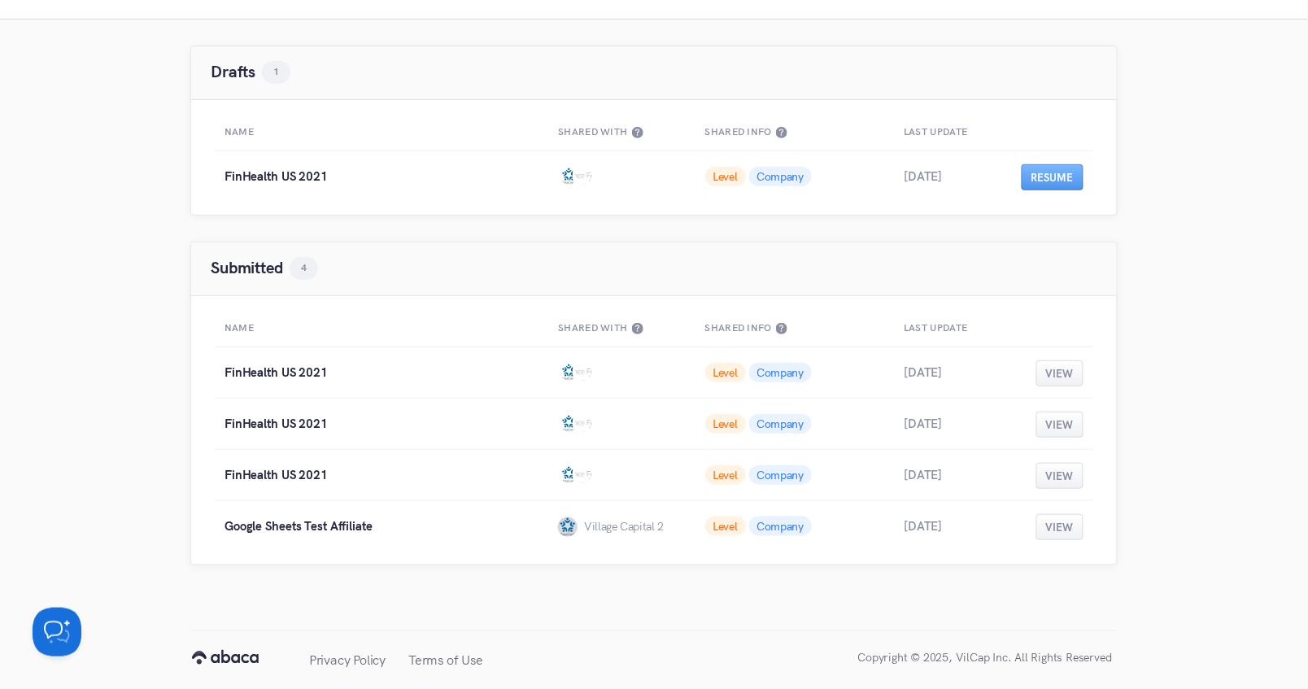
scroll to position [155, 0]
click at [299, 373] on p "FinHealth US 2021" at bounding box center [372, 371] width 295 height 19
click at [1037, 367] on button "View" at bounding box center [1060, 373] width 47 height 26
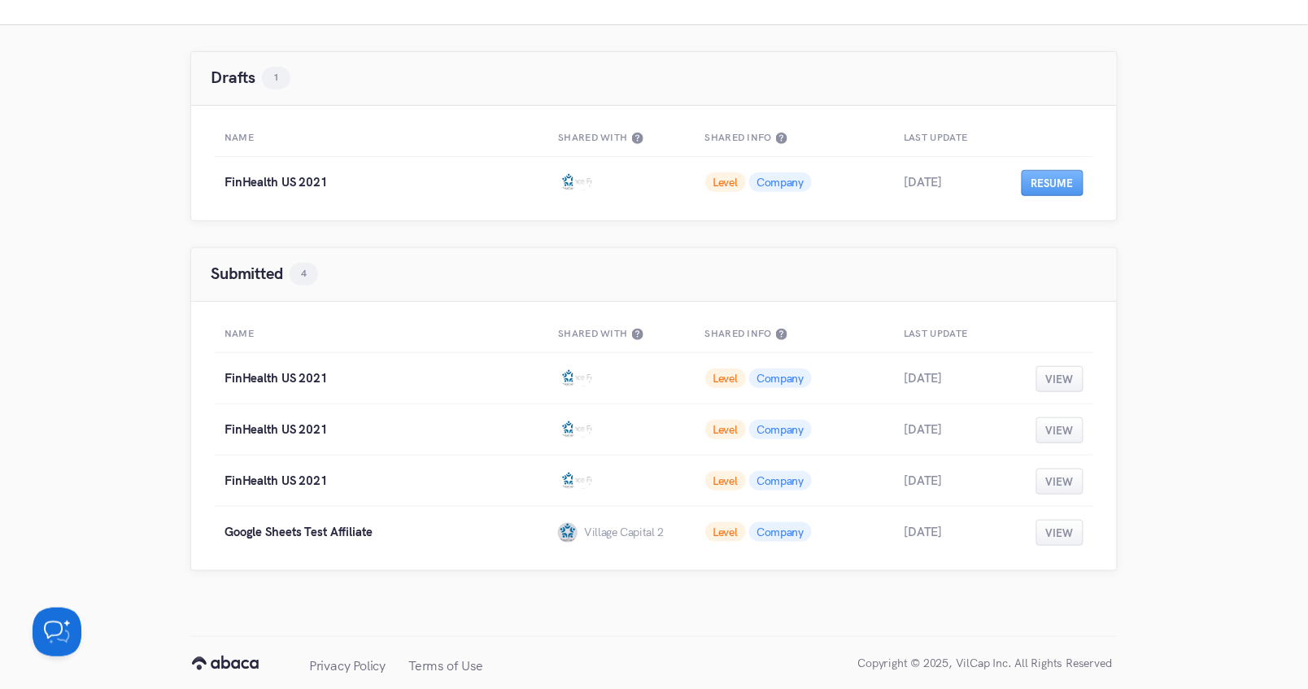
scroll to position [155, 0]
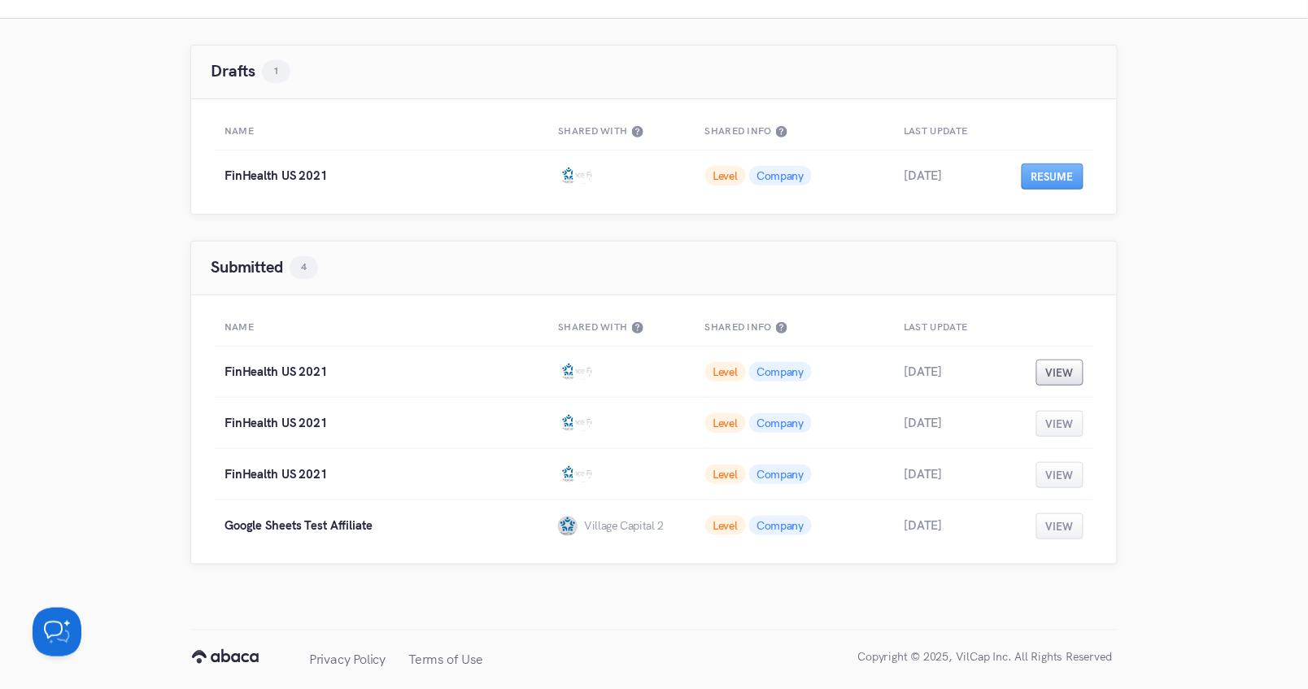
click at [1072, 372] on button "View" at bounding box center [1060, 373] width 47 height 26
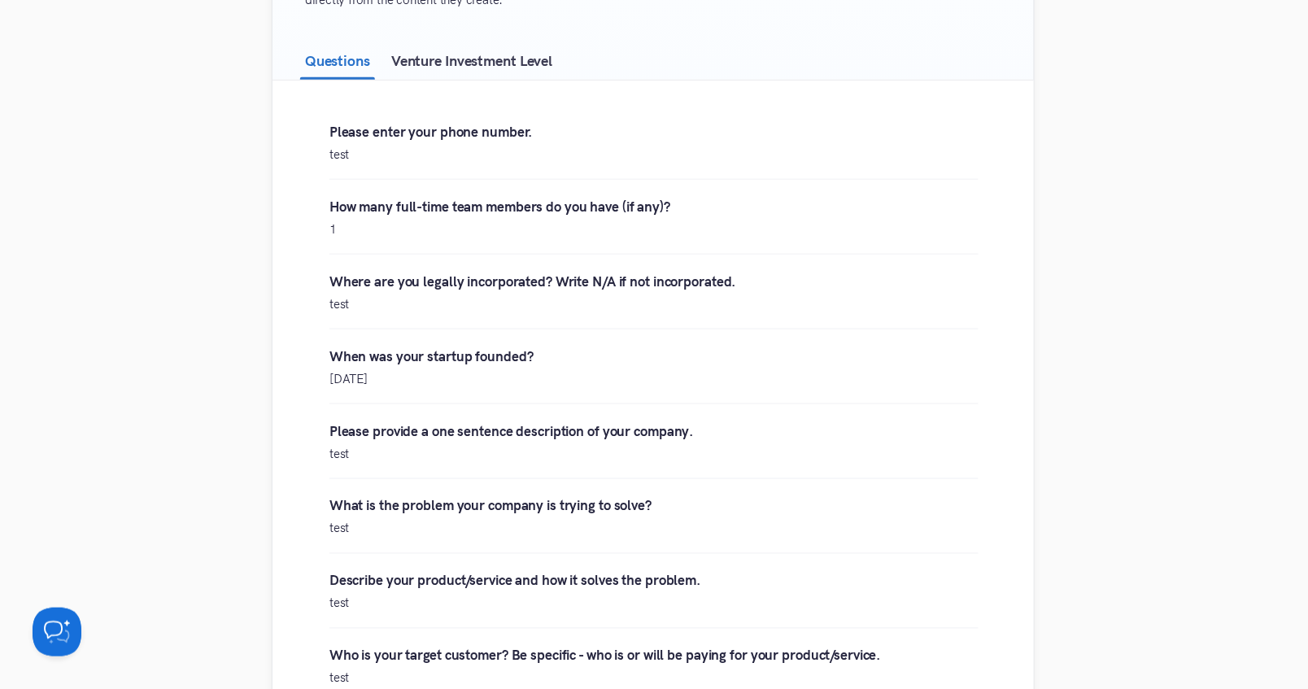
scroll to position [397, 0]
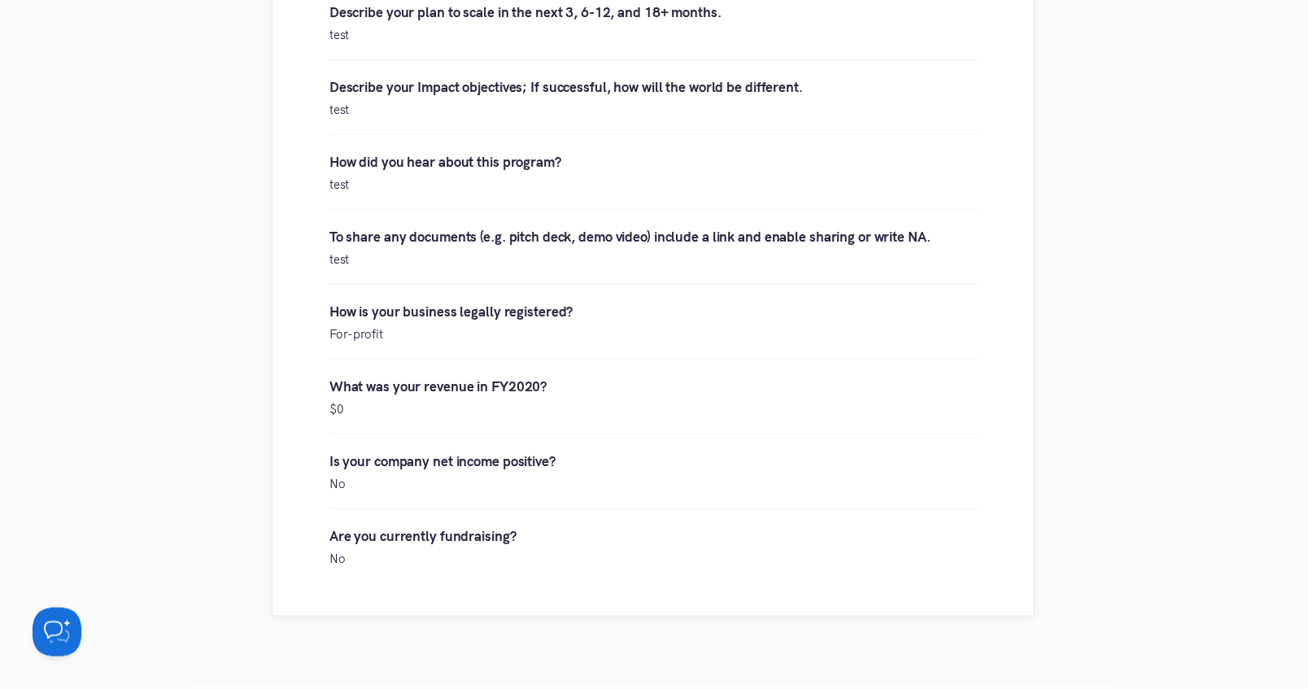
scroll to position [1975, 0]
